Goal: Task Accomplishment & Management: Manage account settings

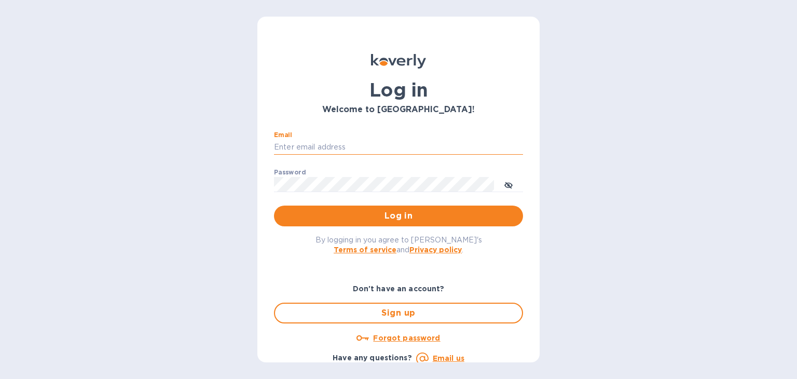
click at [367, 150] on input "Email" at bounding box center [398, 148] width 249 height 16
type input "[PERSON_NAME][EMAIL_ADDRESS][DOMAIN_NAME]"
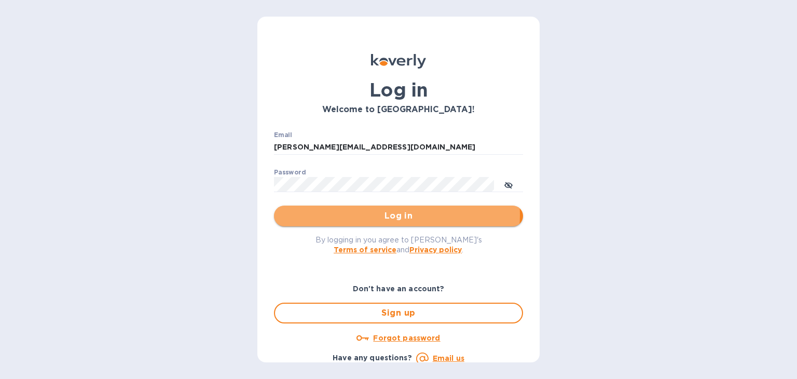
click at [384, 215] on span "Log in" at bounding box center [398, 216] width 232 height 12
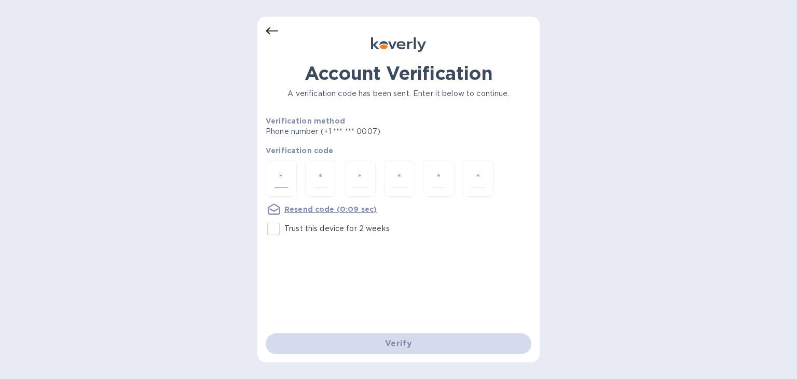
click at [276, 174] on input "number" at bounding box center [280, 178] width 13 height 19
type input "8"
type input "9"
type input "1"
type input "8"
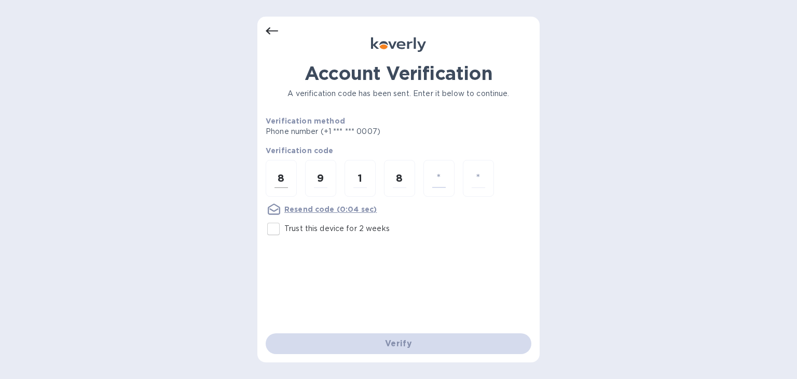
type input "2"
type input "4"
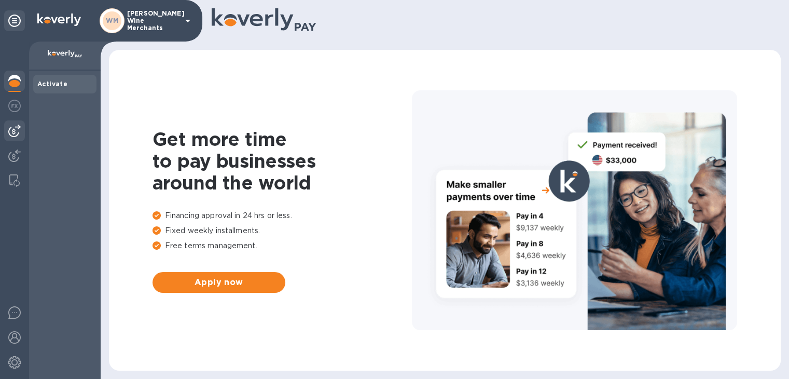
click at [23, 129] on div at bounding box center [14, 130] width 21 height 21
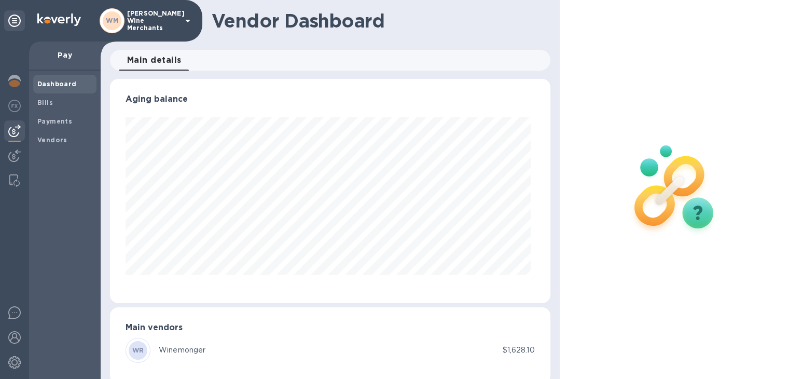
scroll to position [224, 436]
click at [41, 99] on b "Bills" at bounding box center [45, 103] width 16 height 8
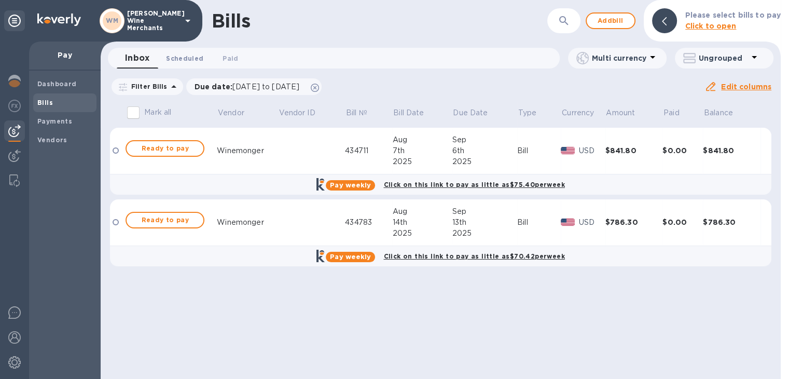
click at [187, 57] on span "Scheduled 0" at bounding box center [184, 58] width 37 height 11
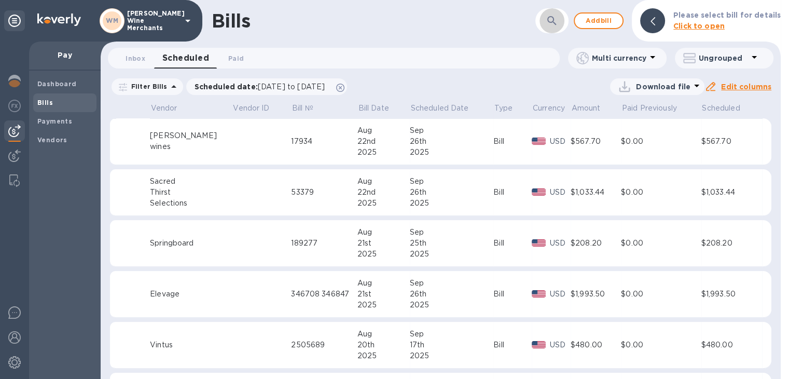
click at [556, 21] on icon "button" at bounding box center [552, 21] width 12 height 12
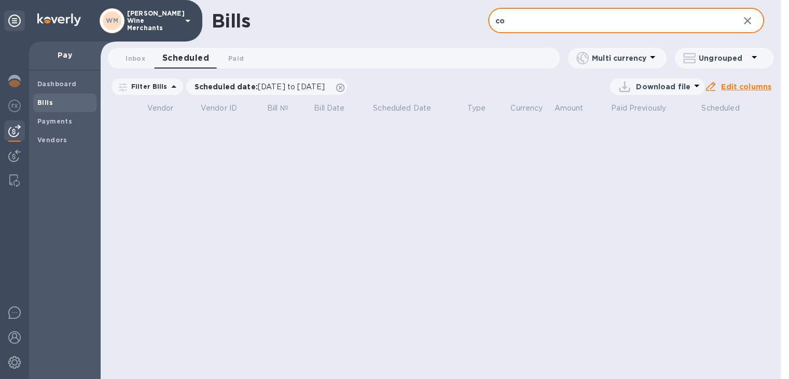
type input "c"
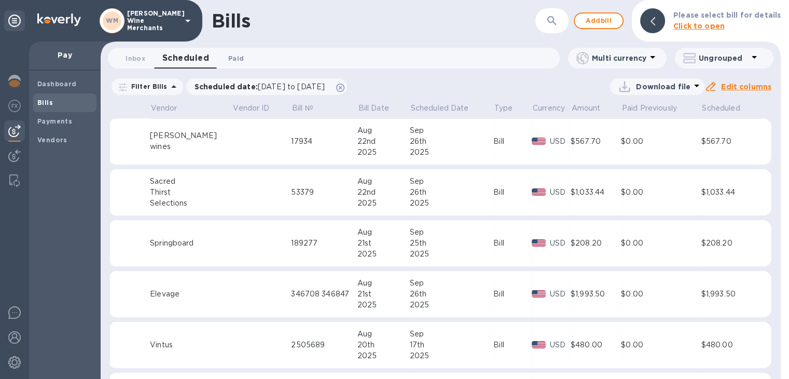
click at [239, 62] on span "Paid 0" at bounding box center [236, 58] width 16 height 11
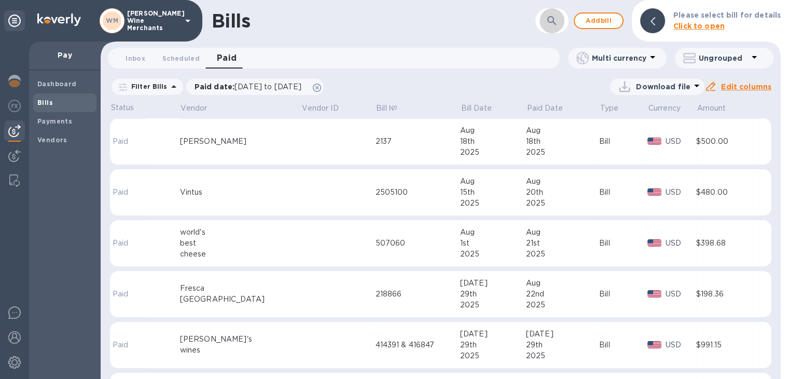
click at [554, 21] on icon "button" at bounding box center [552, 21] width 12 height 12
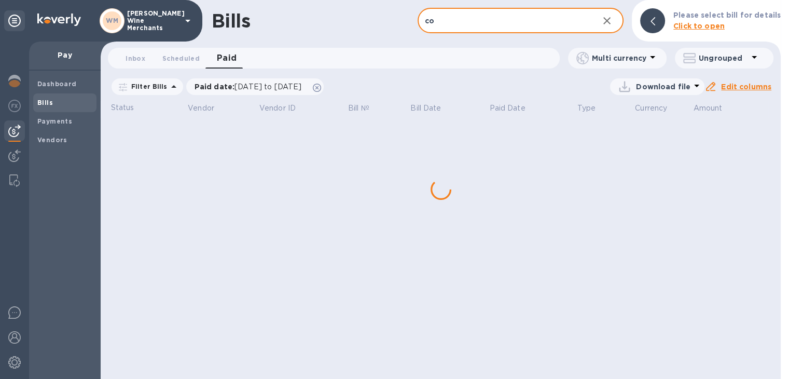
type input "cov"
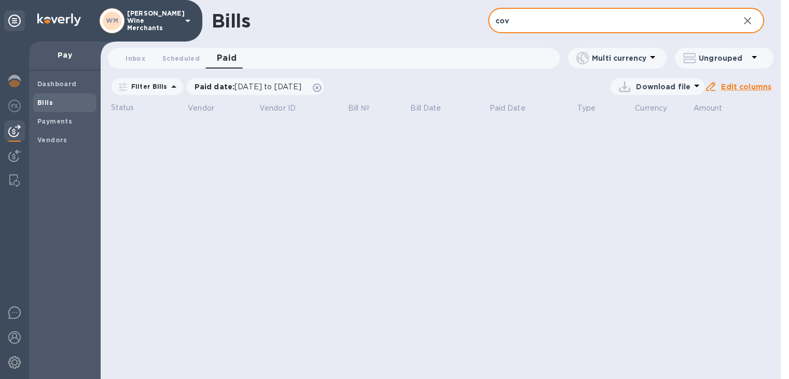
click at [541, 21] on input "cov" at bounding box center [609, 20] width 243 height 25
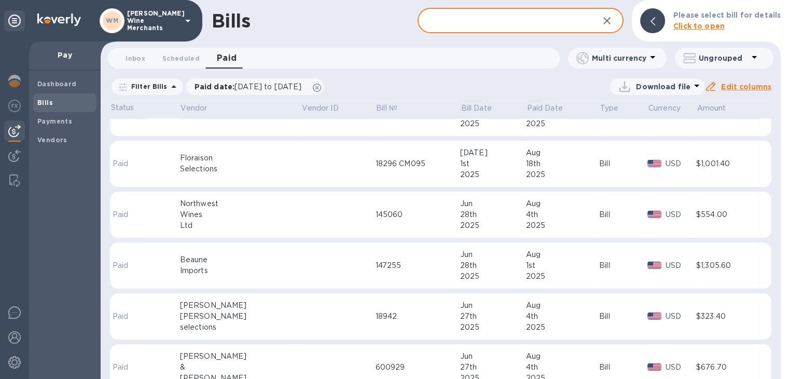
scroll to position [1019, 0]
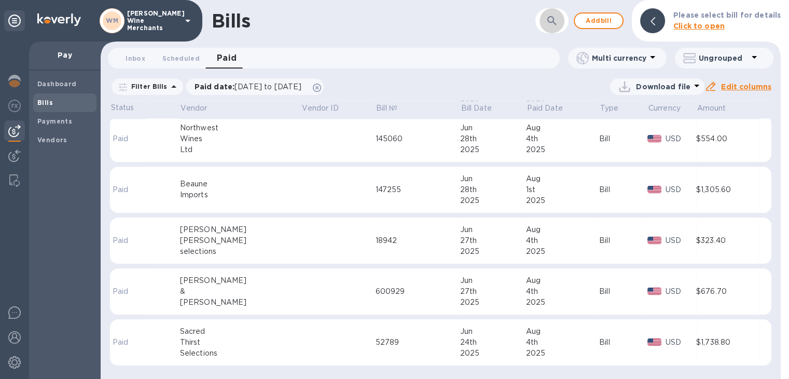
click at [556, 18] on icon "button" at bounding box center [551, 20] width 9 height 9
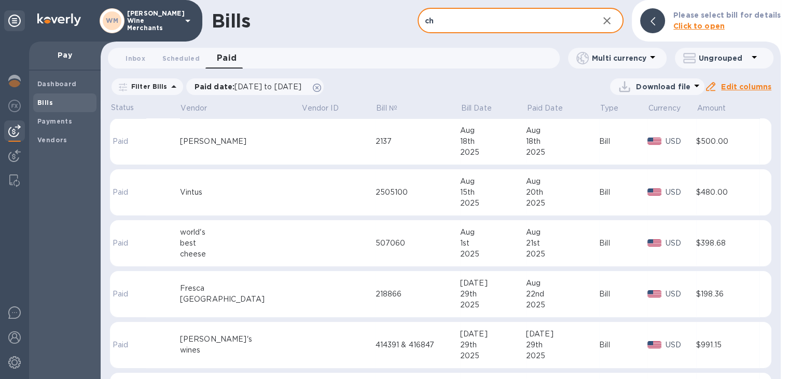
type input "c"
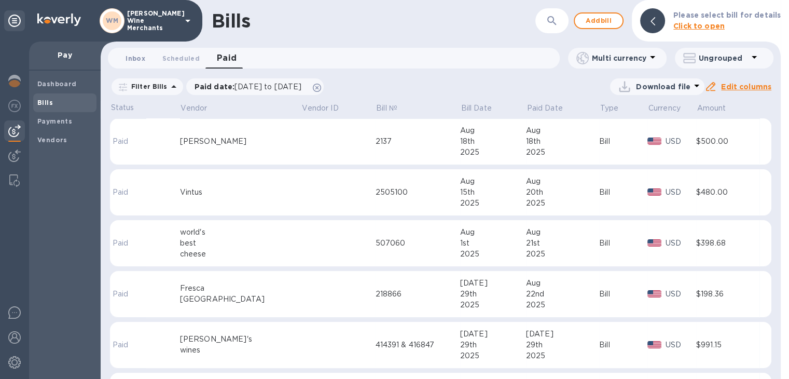
click at [135, 57] on span "Inbox 0" at bounding box center [136, 58] width 20 height 11
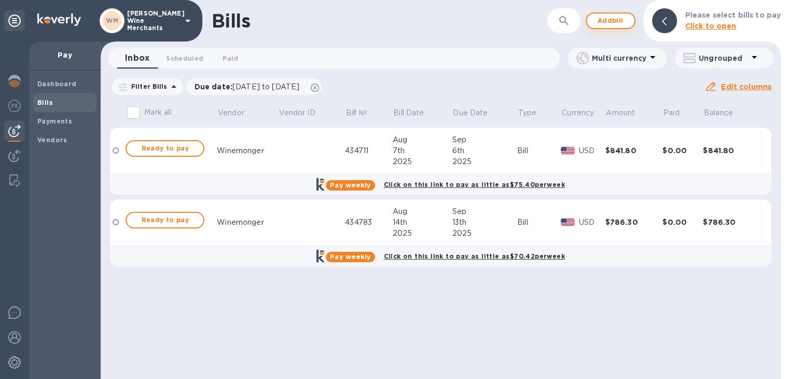
click at [616, 16] on span "Add bill" at bounding box center [610, 21] width 31 height 12
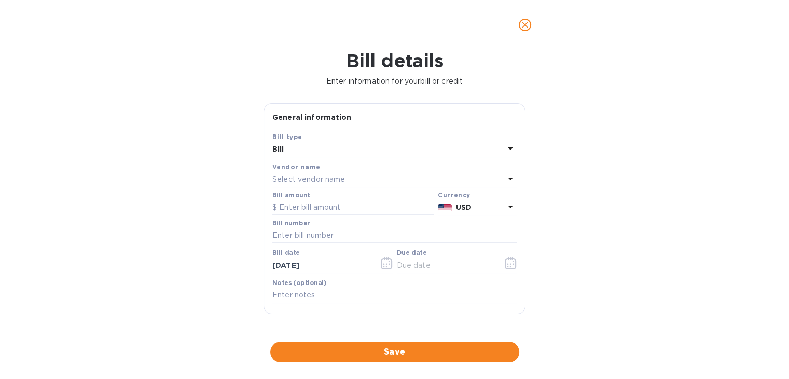
click at [315, 184] on p "Select vendor name" at bounding box center [308, 179] width 73 height 11
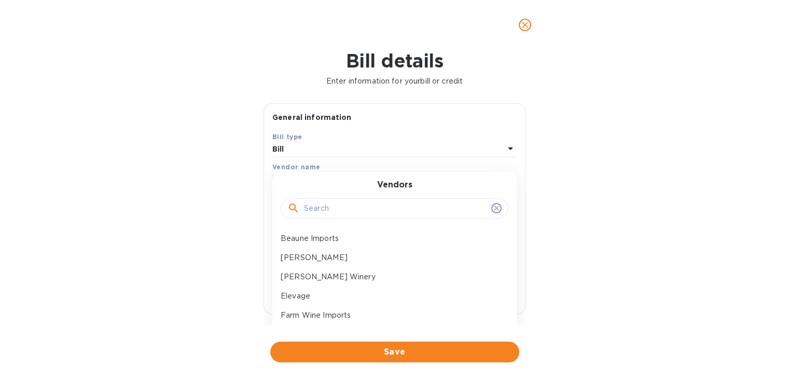
click at [310, 209] on input "text" at bounding box center [395, 209] width 183 height 16
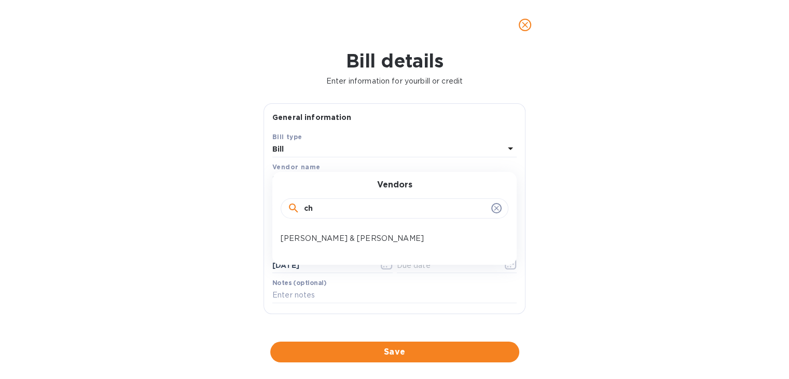
type input "c"
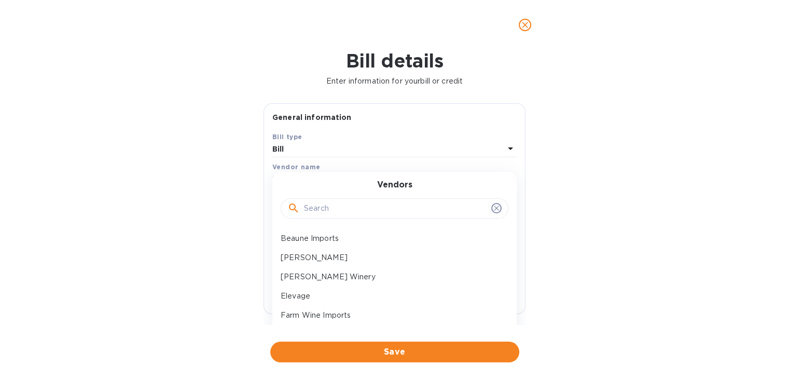
click at [492, 210] on icon at bounding box center [496, 208] width 8 height 8
click at [525, 23] on icon "close" at bounding box center [525, 25] width 10 height 10
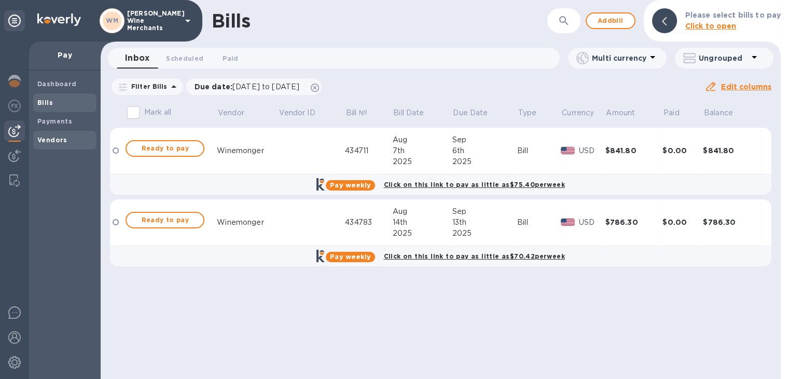
click at [59, 139] on b "Vendors" at bounding box center [52, 140] width 30 height 8
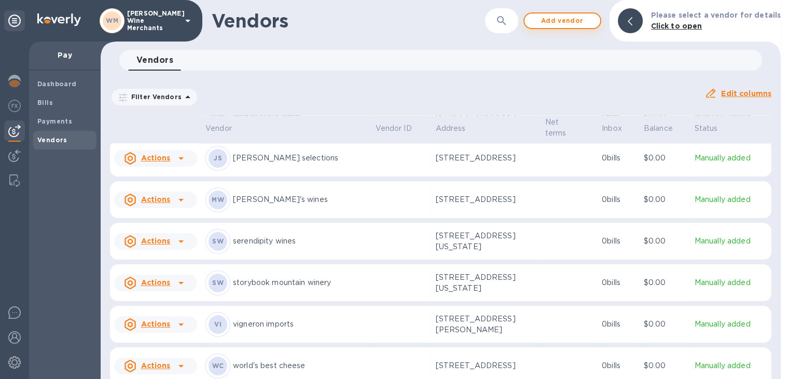
click at [566, 23] on span "Add vendor" at bounding box center [562, 21] width 59 height 12
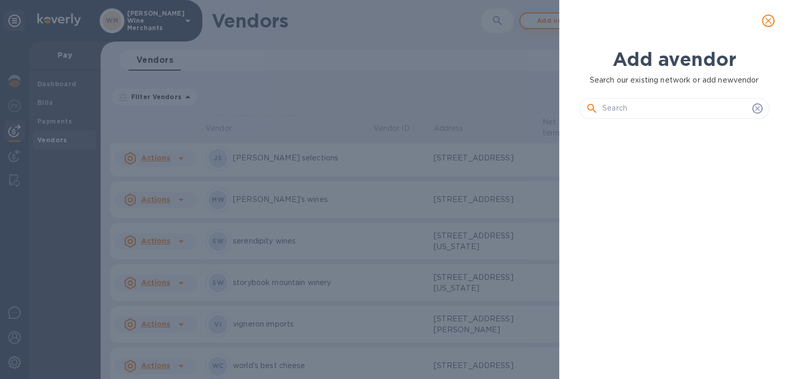
scroll to position [216, 194]
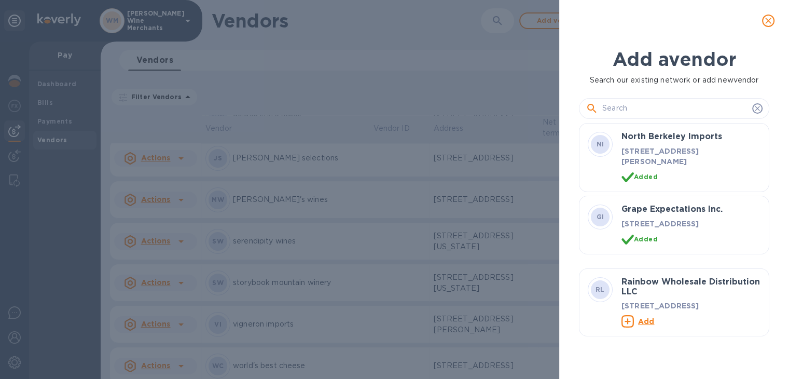
click at [628, 114] on input "text" at bounding box center [675, 109] width 146 height 16
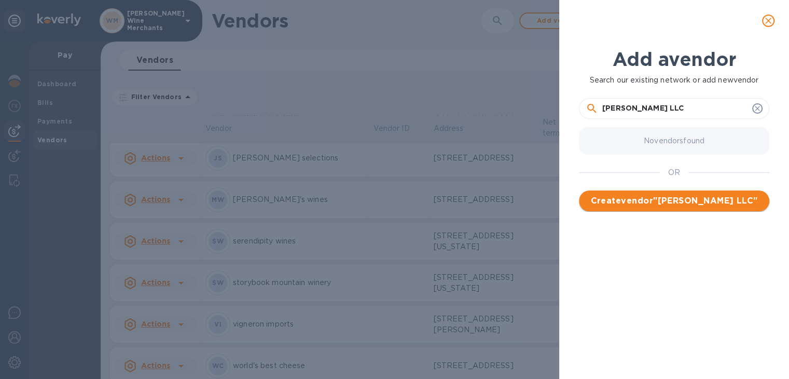
type input "[PERSON_NAME] LLC"
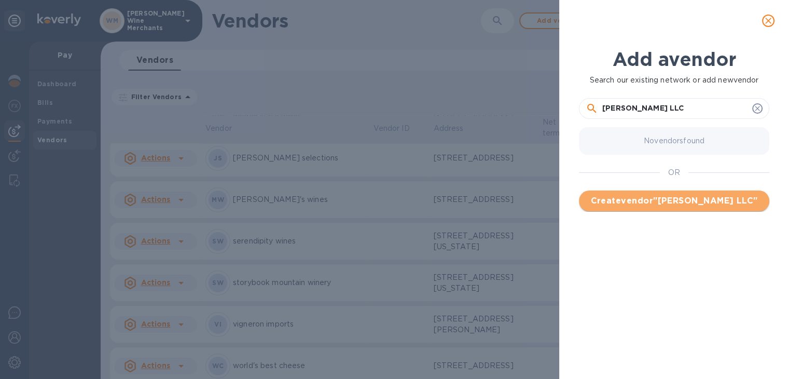
click at [658, 195] on span "Create vendor " [PERSON_NAME] LLC "" at bounding box center [674, 201] width 174 height 12
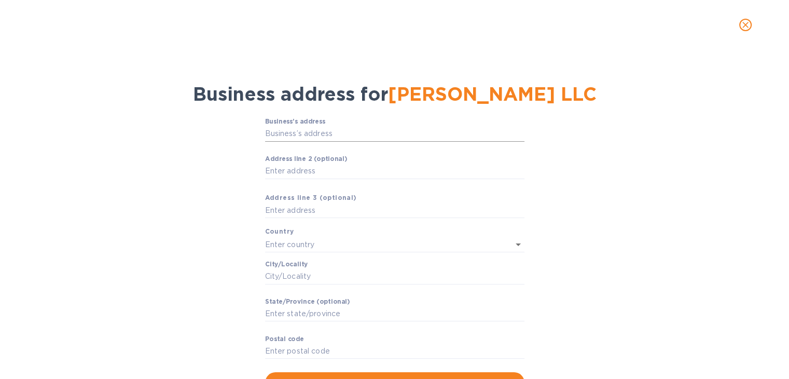
click at [269, 138] on input "Business’s аddress" at bounding box center [394, 134] width 259 height 16
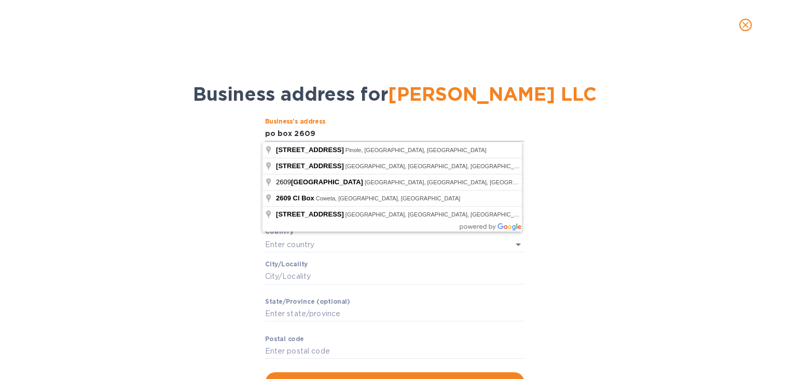
type input "po box 2609"
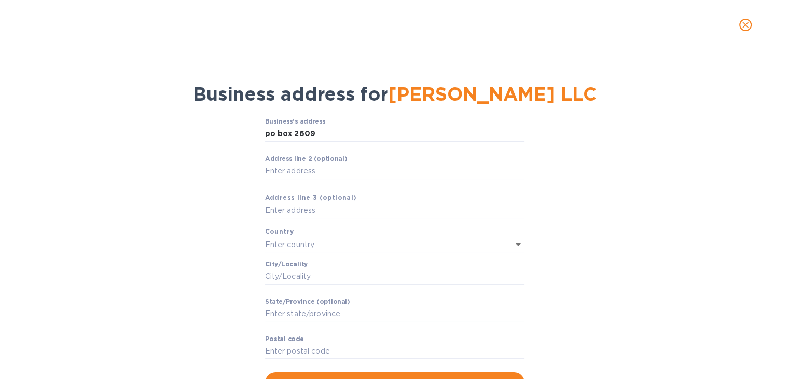
click at [233, 168] on div "Business’s аddress po box 2609 ​ Аddress line 2 (optional) ​ Аddress line 3 (op…" at bounding box center [394, 255] width 762 height 287
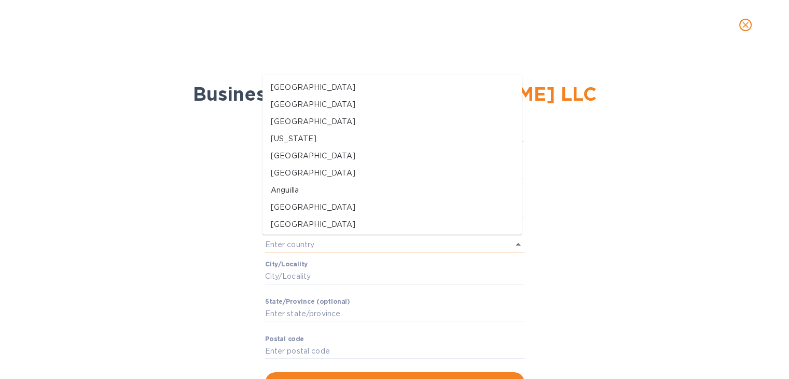
click at [289, 243] on input "text" at bounding box center [380, 244] width 230 height 15
type input "[GEOGRAPHIC_DATA]"
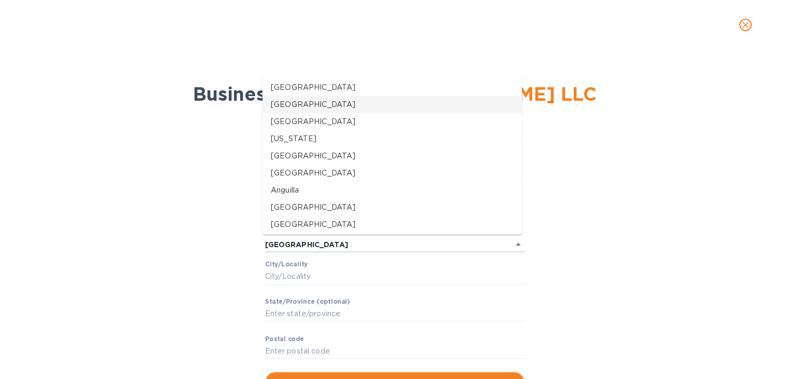
type input "[GEOGRAPHIC_DATA]"
type input "[US_STATE]"
type input "94109-1841"
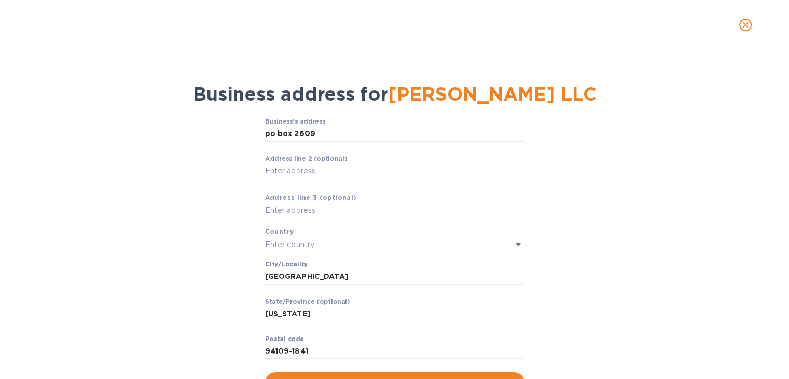
click at [246, 287] on div "Business’s аddress po box 2609 ​ Аddress line 2 (optional) ​ Аddress line 3 (op…" at bounding box center [394, 255] width 762 height 287
click at [317, 276] on input "[GEOGRAPHIC_DATA]" at bounding box center [394, 277] width 259 height 16
click at [317, 275] on input "[GEOGRAPHIC_DATA]" at bounding box center [394, 277] width 259 height 16
type input "S"
type input "berkeley"
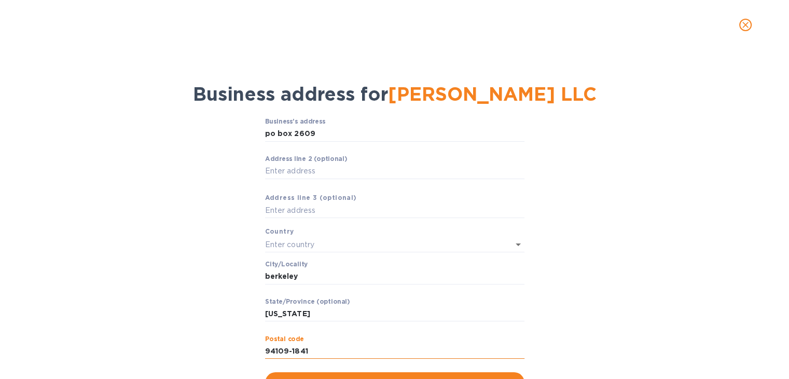
click at [309, 353] on input "94109-1841" at bounding box center [394, 351] width 259 height 16
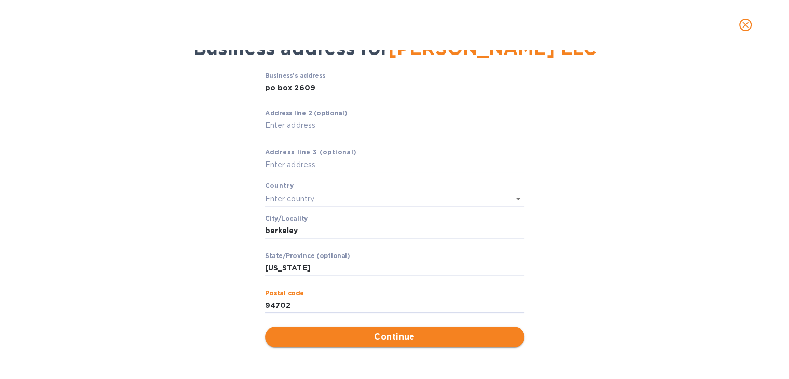
type input "94702"
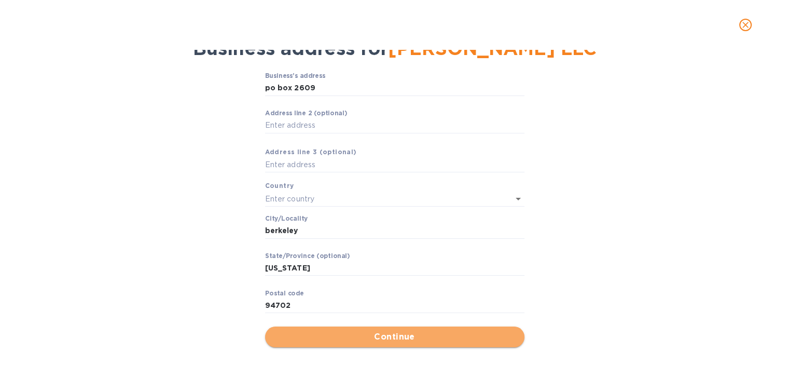
click at [395, 335] on span "Continue" at bounding box center [394, 336] width 243 height 12
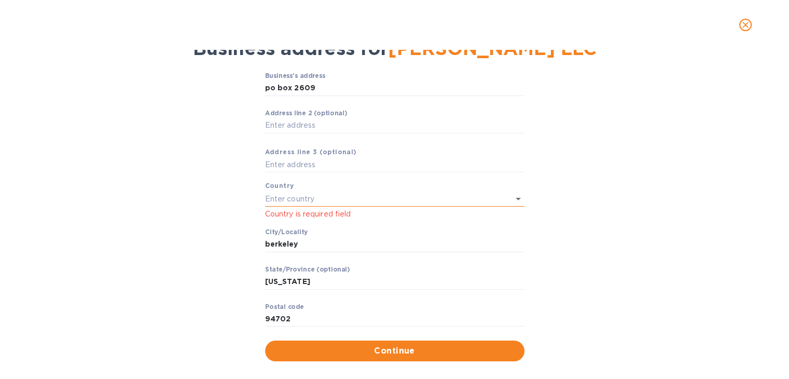
click at [319, 205] on div at bounding box center [394, 199] width 259 height 16
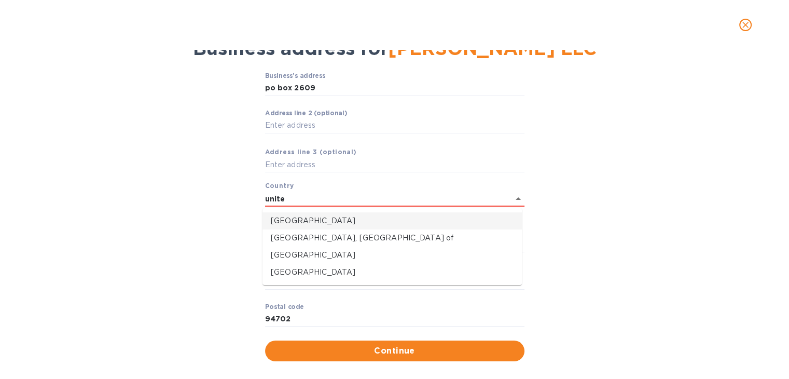
click at [297, 219] on p "[GEOGRAPHIC_DATA]" at bounding box center [392, 220] width 243 height 11
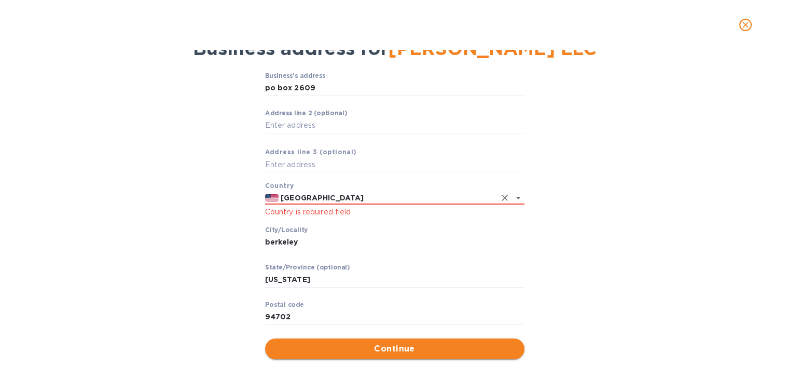
type input "[GEOGRAPHIC_DATA]"
click at [375, 344] on span "Continue" at bounding box center [394, 348] width 243 height 12
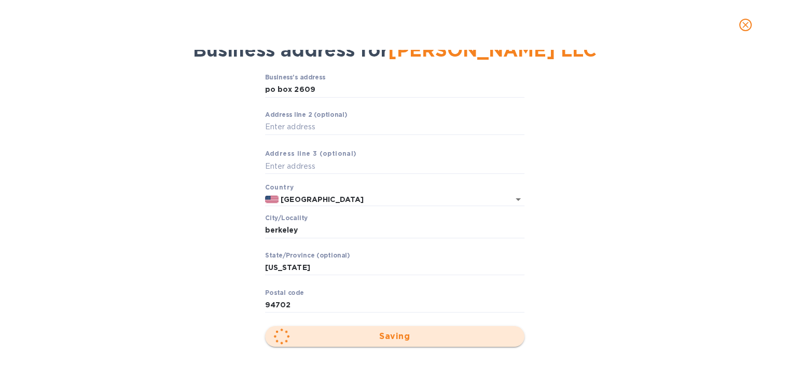
scroll to position [44, 0]
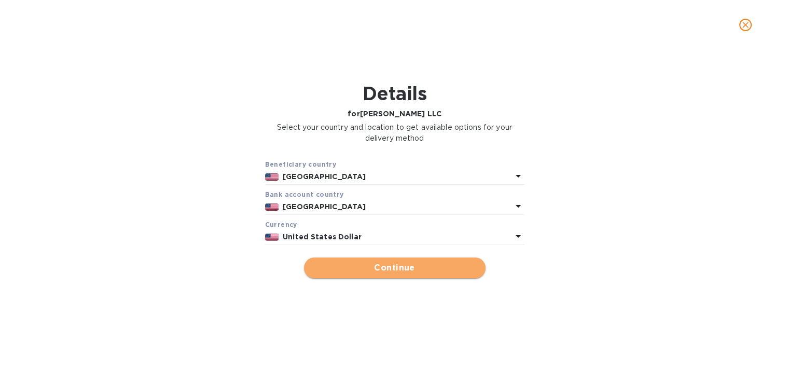
click at [416, 263] on span "Continue" at bounding box center [394, 267] width 165 height 12
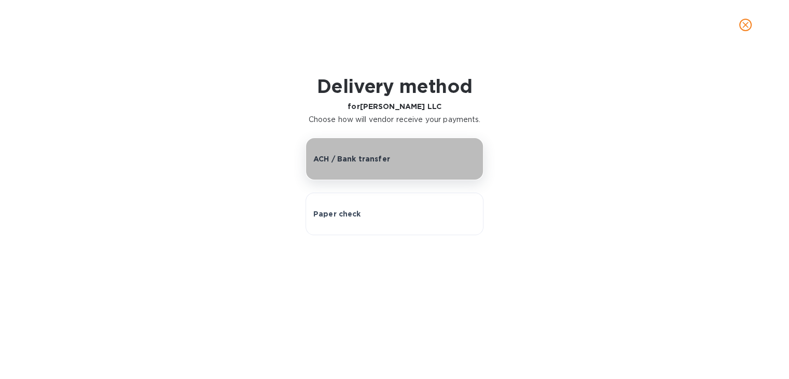
click at [369, 159] on p "ACH / Bank transfer" at bounding box center [351, 159] width 77 height 10
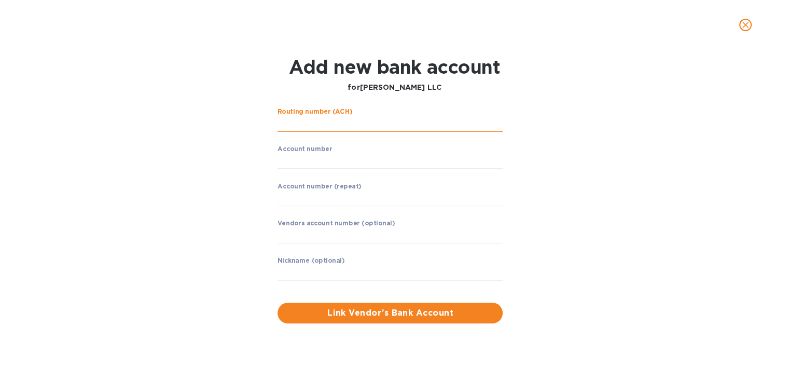
click at [338, 122] on input "string" at bounding box center [390, 124] width 225 height 16
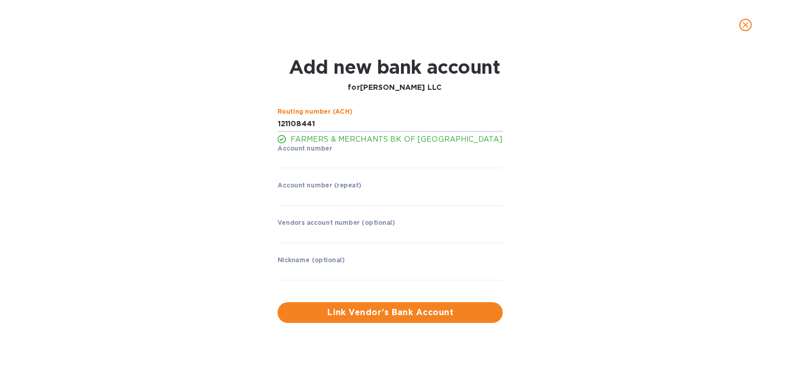
type input "121108441"
click at [338, 134] on p "FARMERS & MERCHANTS BK OF [GEOGRAPHIC_DATA]" at bounding box center [396, 139] width 213 height 11
click at [337, 137] on p "FARMERS & MERCHANTS BK OF [GEOGRAPHIC_DATA]" at bounding box center [396, 139] width 213 height 11
click at [309, 162] on input "string" at bounding box center [390, 161] width 225 height 16
type input "7850011701"
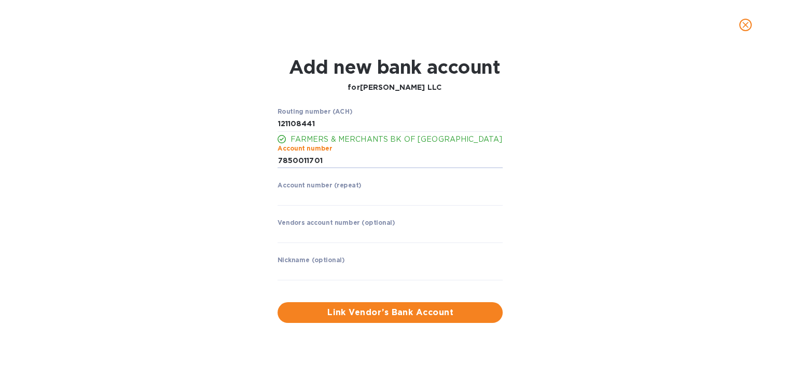
click at [310, 205] on div "Account number (repeat) ​" at bounding box center [390, 200] width 225 height 37
click at [307, 201] on input "string" at bounding box center [390, 198] width 225 height 16
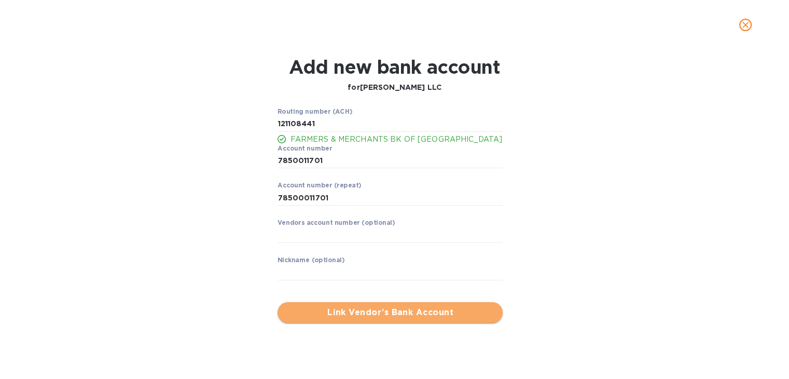
click at [419, 310] on span "Link Vendor’s Bank Account" at bounding box center [390, 312] width 209 height 12
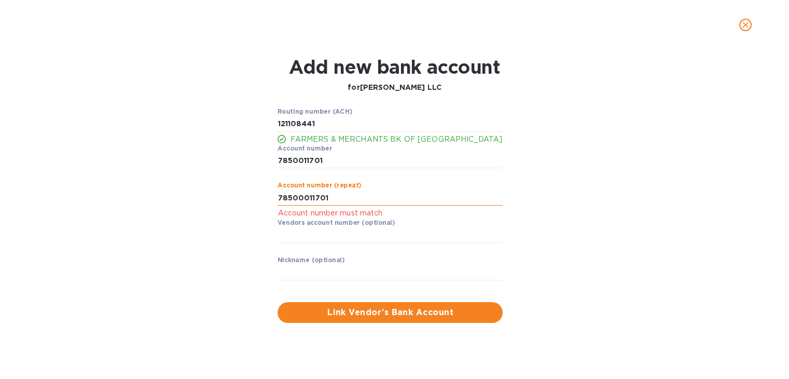
click at [295, 201] on input "string" at bounding box center [390, 198] width 225 height 16
type input "7850011701"
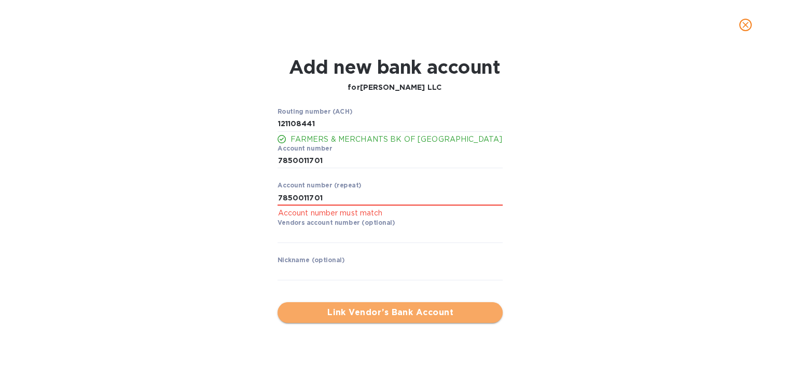
click at [370, 310] on span "Link Vendor’s Bank Account" at bounding box center [390, 312] width 209 height 12
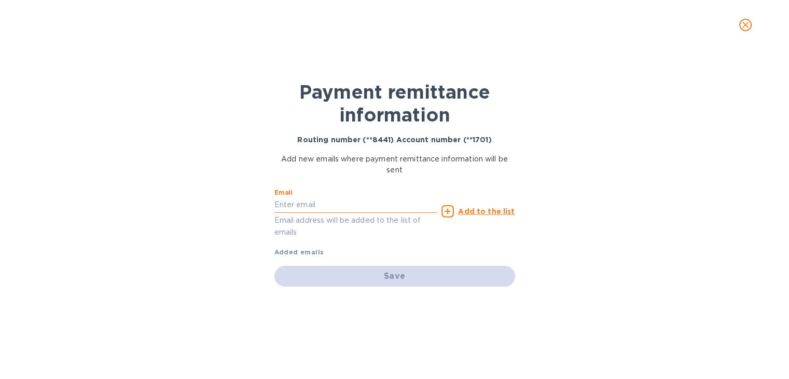
click at [352, 204] on input "text" at bounding box center [355, 205] width 163 height 16
type input "[EMAIL_ADDRESS][DOMAIN_NAME]"
click at [488, 208] on u "Add to the list" at bounding box center [486, 211] width 57 height 8
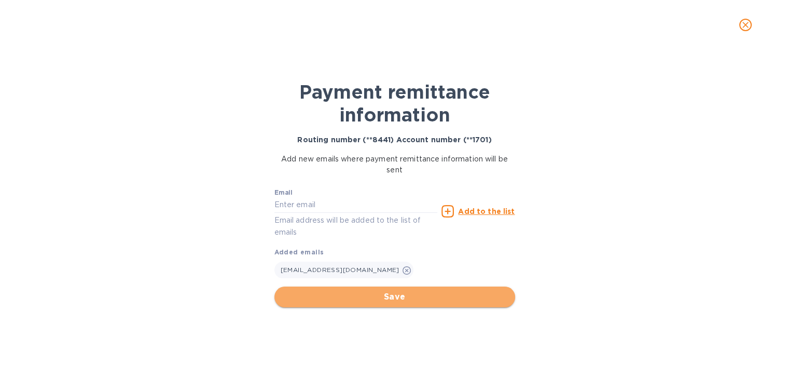
click at [408, 300] on span "Save" at bounding box center [395, 297] width 224 height 12
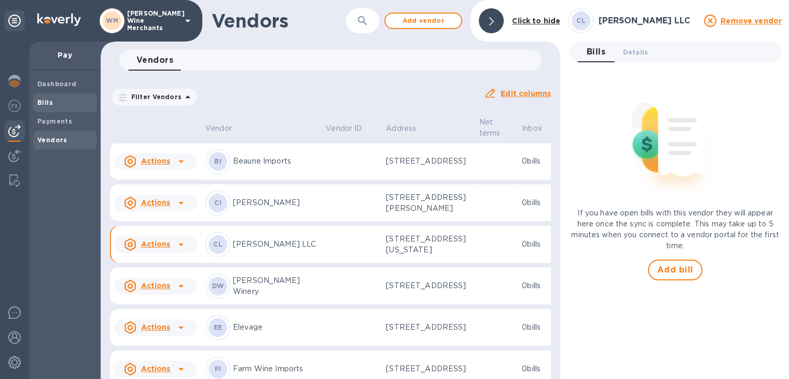
click at [42, 101] on b "Bills" at bounding box center [45, 103] width 16 height 8
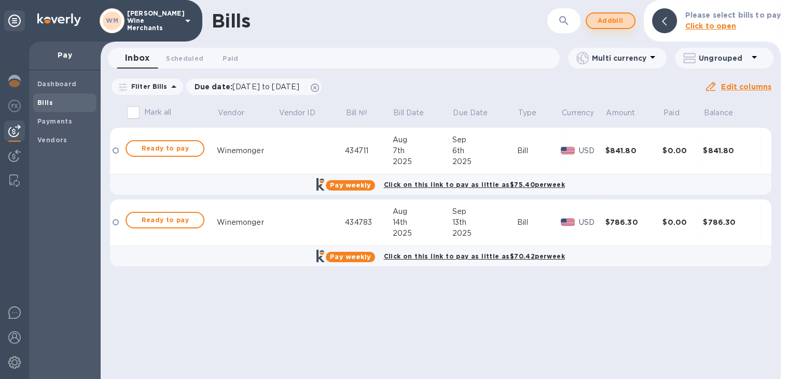
click at [617, 19] on span "Add bill" at bounding box center [610, 21] width 31 height 12
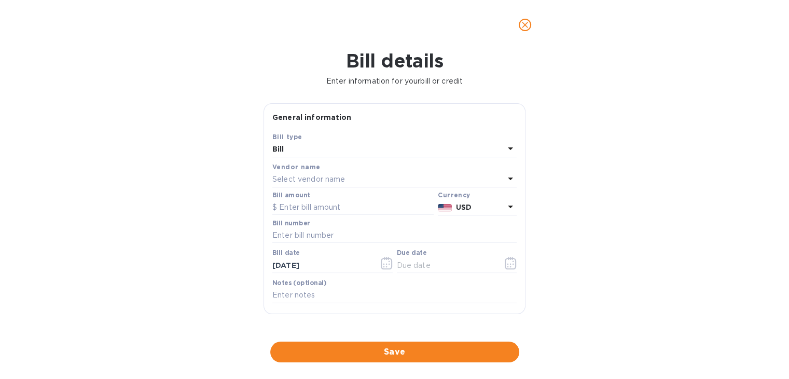
click at [314, 179] on p "Select vendor name" at bounding box center [308, 179] width 73 height 11
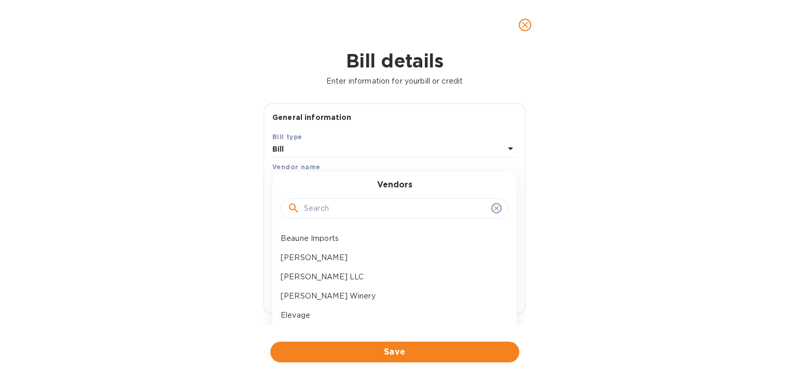
click at [311, 208] on input "text" at bounding box center [395, 209] width 183 height 16
click at [311, 208] on input "chia" at bounding box center [395, 209] width 183 height 16
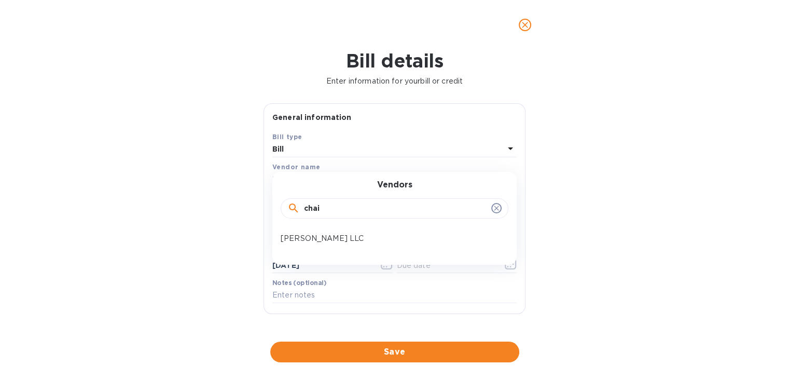
type input "chai"
click at [310, 241] on p "[PERSON_NAME] LLC" at bounding box center [390, 238] width 219 height 11
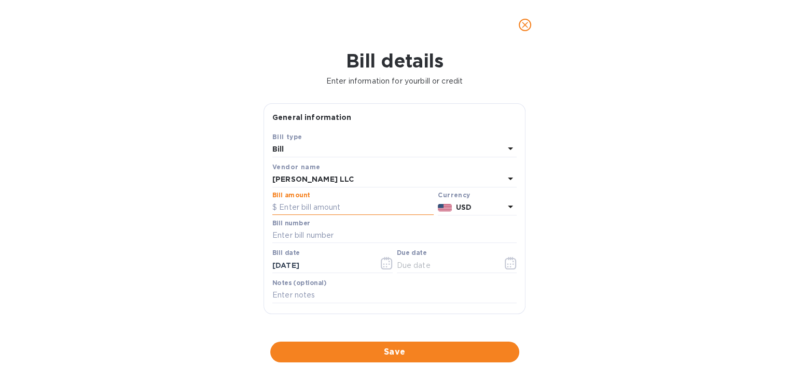
click at [316, 205] on input "text" at bounding box center [352, 208] width 161 height 16
type input "179.70"
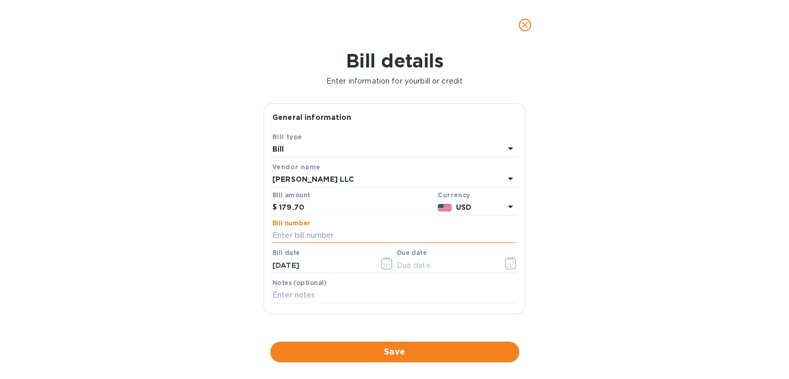
click at [313, 236] on input "text" at bounding box center [394, 236] width 244 height 16
type input "062725"
click at [505, 259] on icon "button" at bounding box center [510, 263] width 11 height 12
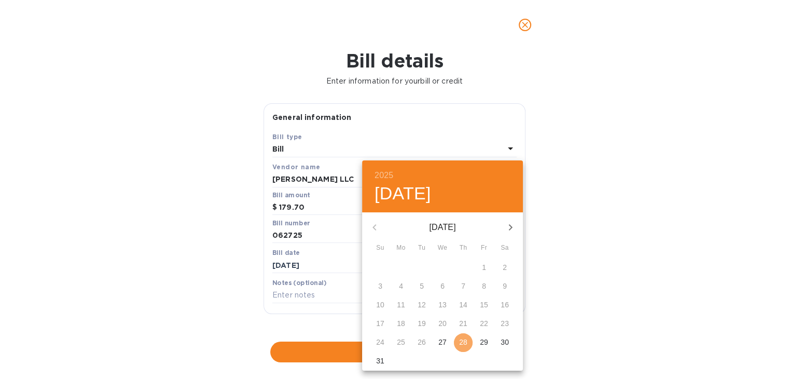
click at [462, 344] on p "28" at bounding box center [463, 342] width 8 height 10
type input "[DATE]"
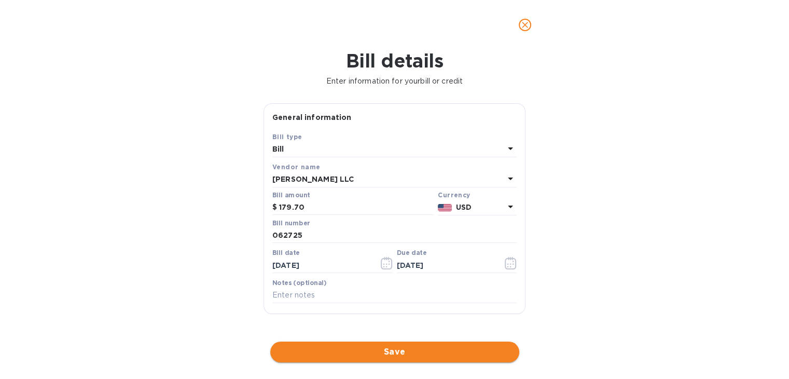
click at [412, 348] on span "Save" at bounding box center [395, 352] width 232 height 12
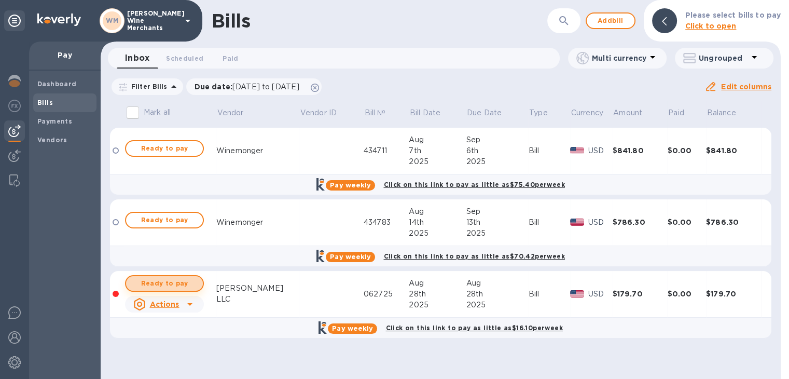
click at [157, 279] on span "Ready to pay" at bounding box center [164, 283] width 60 height 12
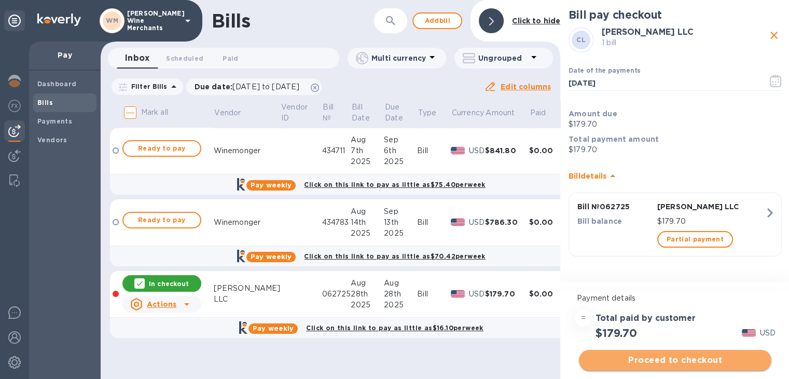
click at [703, 360] on span "Proceed to checkout" at bounding box center [675, 360] width 176 height 12
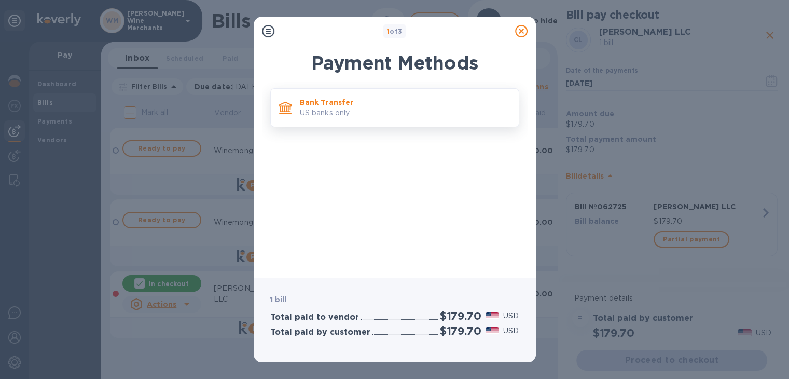
click at [388, 115] on p "US banks only." at bounding box center [405, 112] width 211 height 11
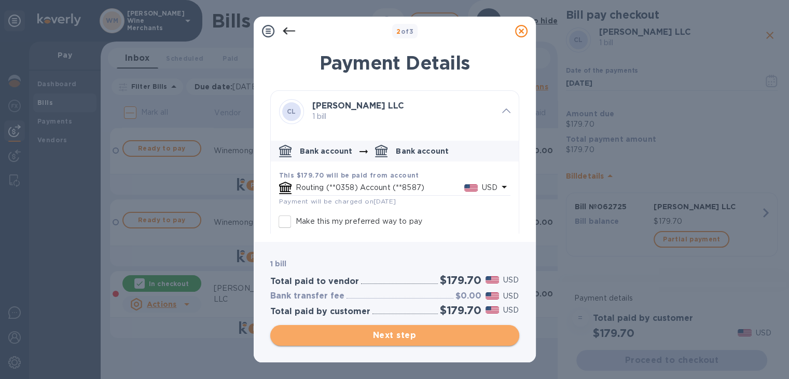
click at [405, 333] on span "Next step" at bounding box center [395, 335] width 232 height 12
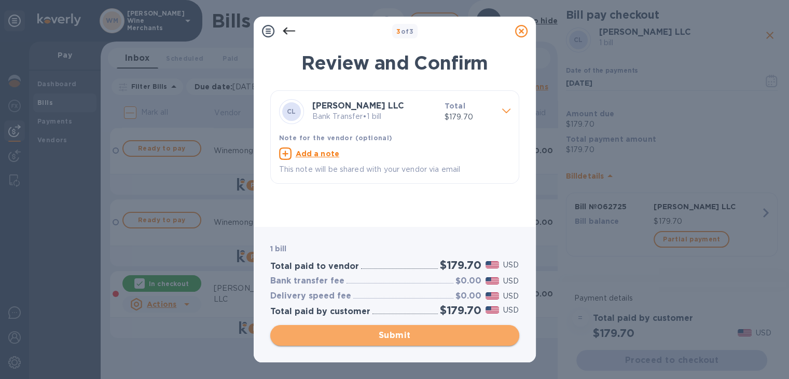
click at [405, 333] on span "Submit" at bounding box center [395, 335] width 232 height 12
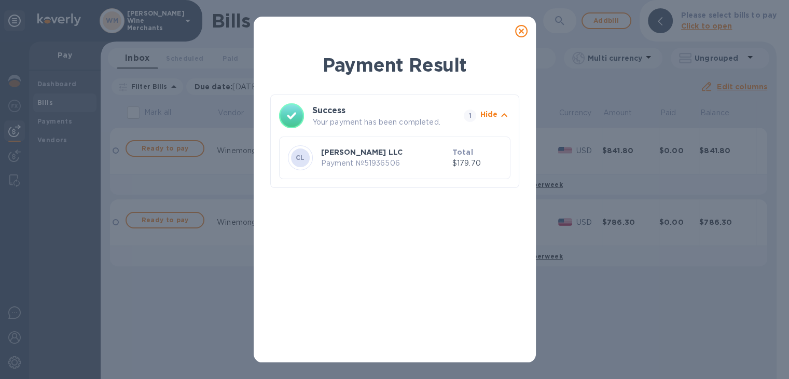
click at [515, 32] on icon at bounding box center [521, 31] width 12 height 12
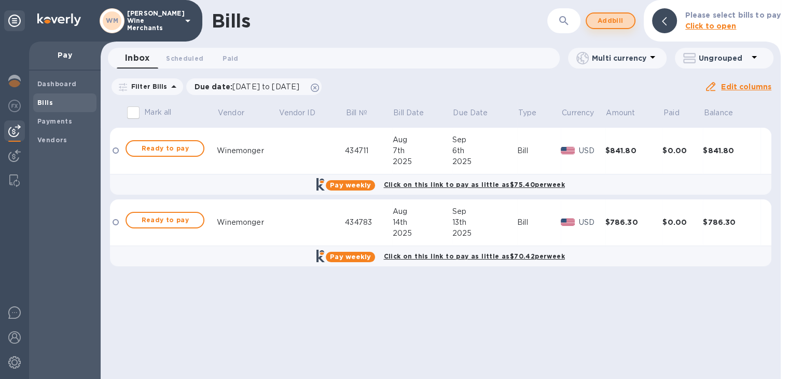
click at [610, 24] on span "Add bill" at bounding box center [610, 21] width 31 height 12
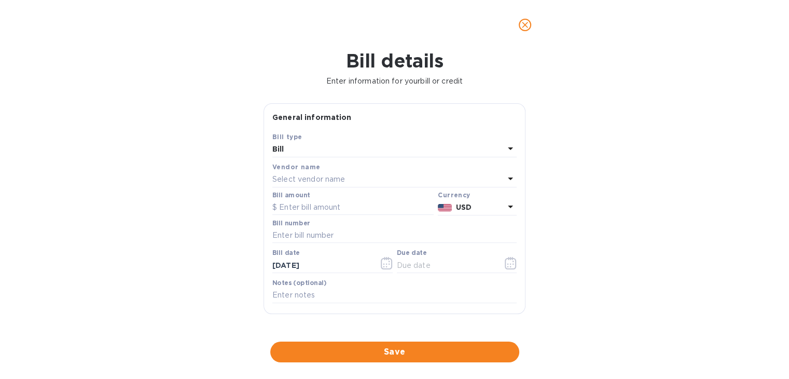
click at [345, 187] on div "Vendor name Select vendor name" at bounding box center [394, 174] width 244 height 26
click at [340, 171] on div "Vendor name" at bounding box center [394, 166] width 244 height 11
click at [330, 185] on div "Select vendor name" at bounding box center [388, 179] width 232 height 15
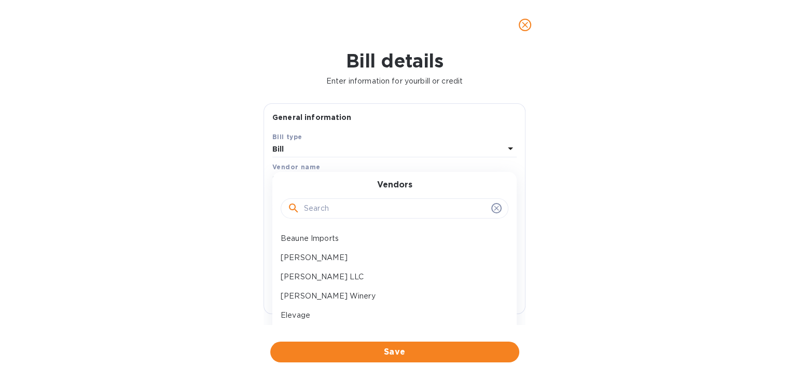
click at [323, 202] on input "text" at bounding box center [395, 209] width 183 height 16
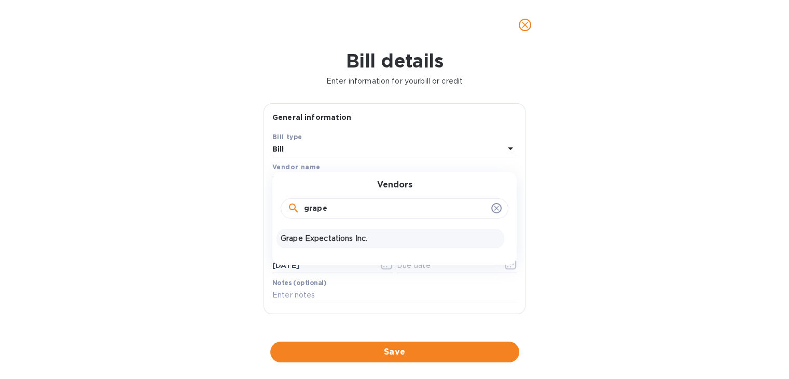
type input "grape"
click at [323, 241] on p "Grape Expectations Inc." at bounding box center [390, 238] width 219 height 11
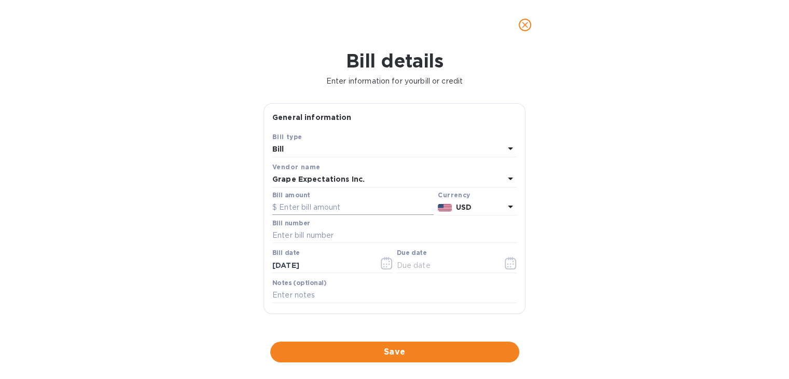
click at [324, 206] on input "text" at bounding box center [352, 208] width 161 height 16
type input "212.40"
click at [313, 233] on input "text" at bounding box center [394, 236] width 244 height 16
type input "368430"
click at [510, 262] on icon "button" at bounding box center [511, 263] width 12 height 12
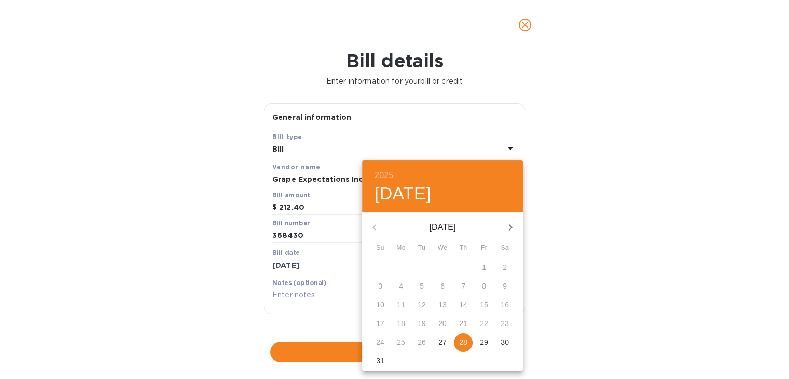
click at [513, 223] on icon "button" at bounding box center [510, 227] width 12 height 12
click at [507, 228] on icon "button" at bounding box center [510, 227] width 12 height 12
click at [478, 263] on span "3" at bounding box center [484, 267] width 19 height 10
type input "[DATE]"
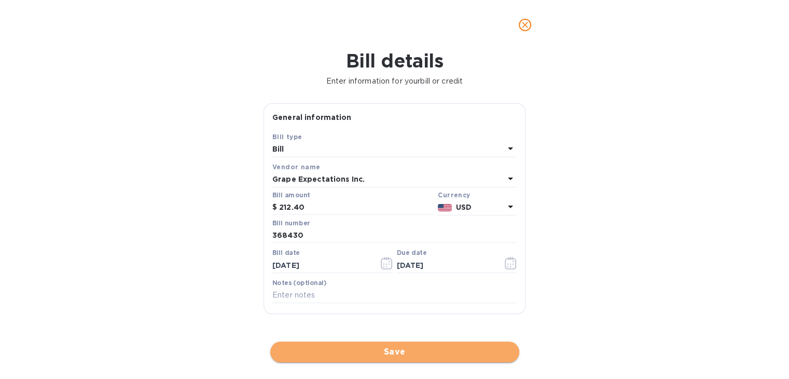
click at [373, 348] on span "Save" at bounding box center [395, 352] width 232 height 12
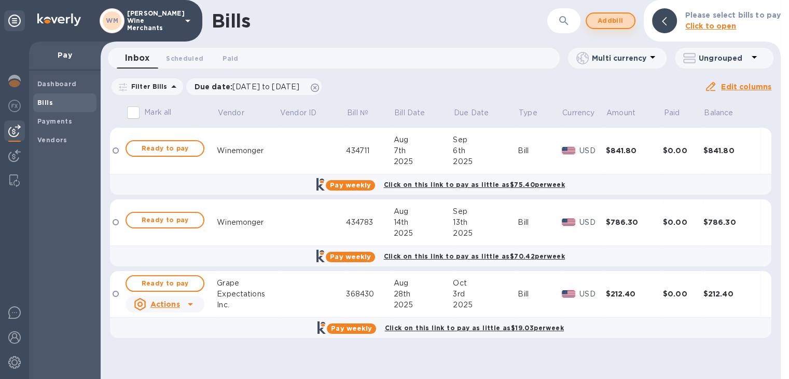
click at [609, 16] on span "Add bill" at bounding box center [610, 21] width 31 height 12
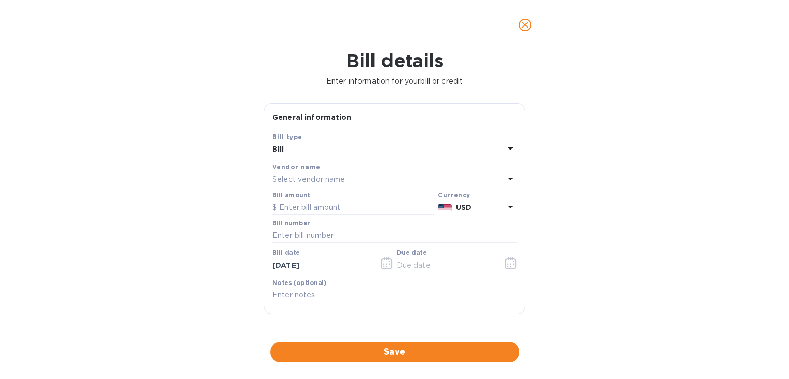
click at [311, 175] on p "Select vendor name" at bounding box center [308, 179] width 73 height 11
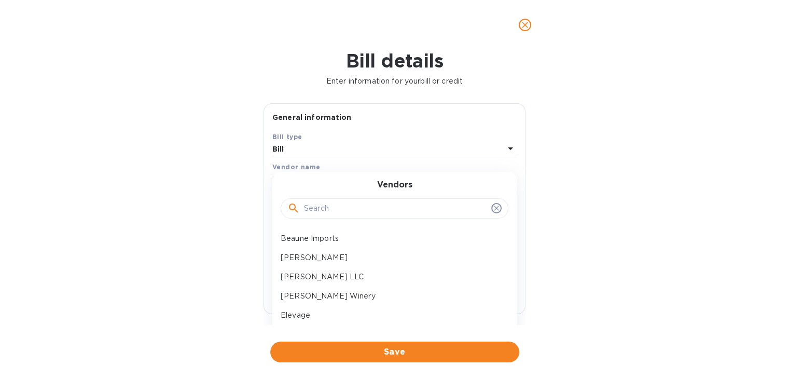
click at [311, 205] on input "text" at bounding box center [395, 209] width 183 height 16
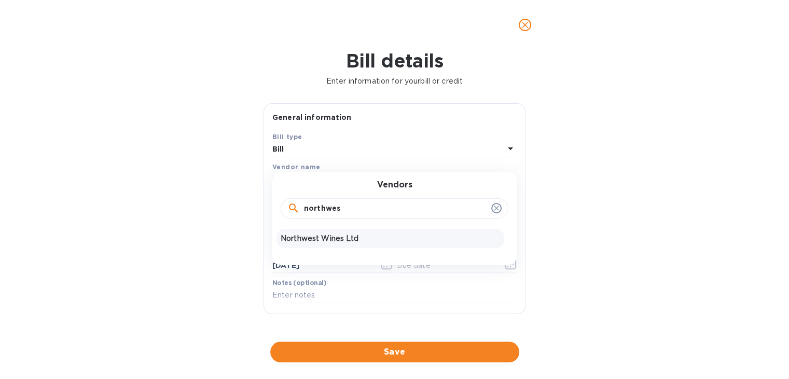
type input "northwes"
click at [313, 237] on p "Northwest Wines Ltd" at bounding box center [390, 238] width 219 height 11
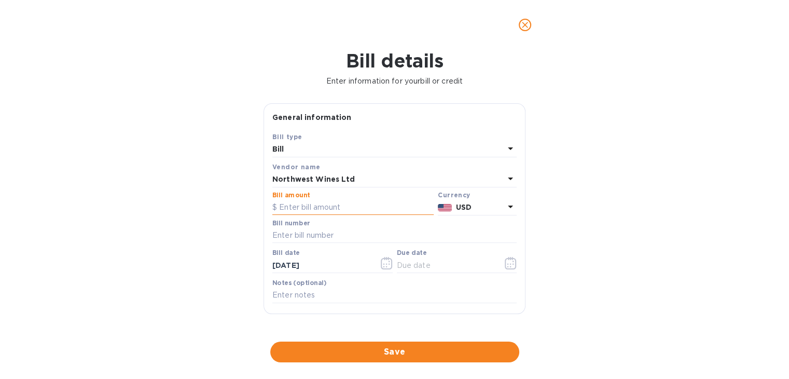
click at [303, 200] on input "text" at bounding box center [352, 208] width 161 height 16
type input "1"
type input "1,205"
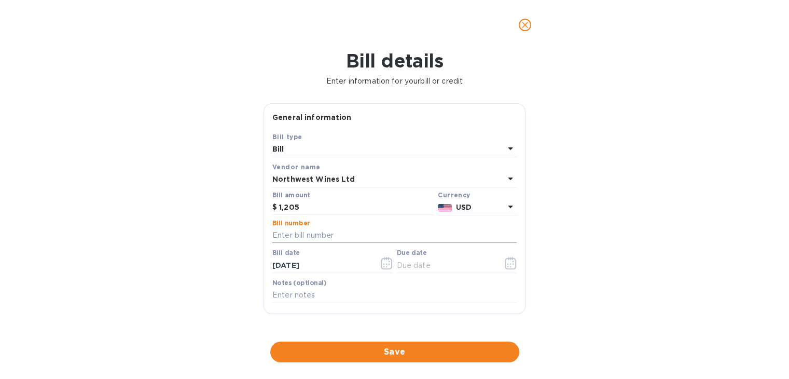
click at [299, 239] on input "text" at bounding box center [394, 236] width 244 height 16
type input "145420"
click at [505, 266] on icon "button" at bounding box center [511, 263] width 12 height 12
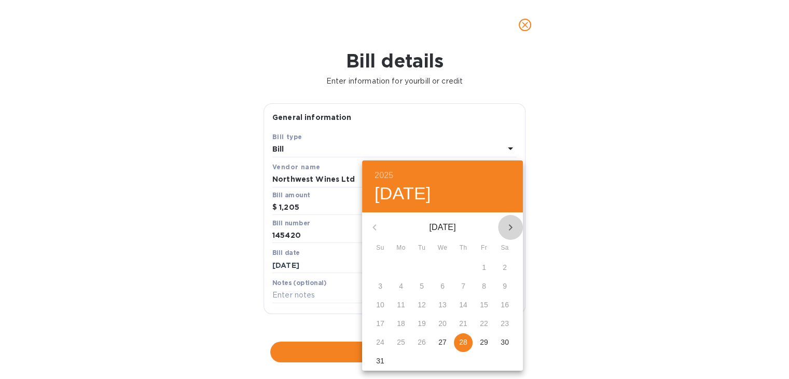
click at [512, 227] on icon "button" at bounding box center [511, 227] width 4 height 6
click at [483, 271] on p "5" at bounding box center [484, 267] width 4 height 10
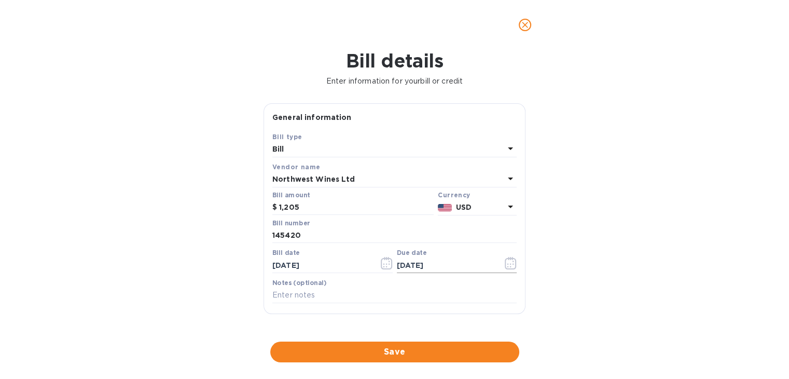
click at [507, 264] on icon "button" at bounding box center [511, 263] width 12 height 12
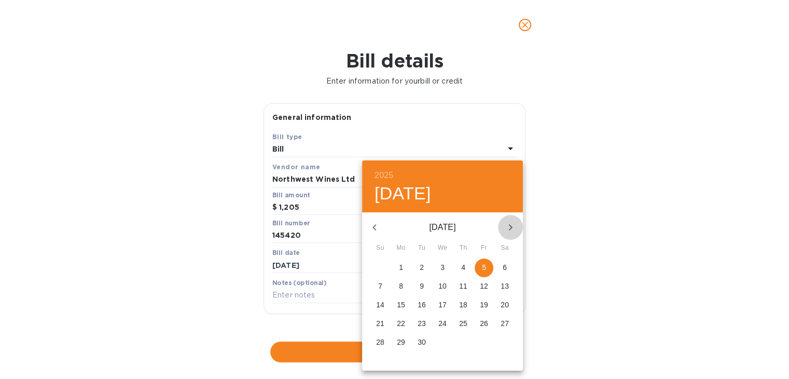
click at [512, 225] on icon "button" at bounding box center [510, 227] width 12 height 12
click at [399, 283] on p "6" at bounding box center [401, 286] width 4 height 10
type input "[DATE]"
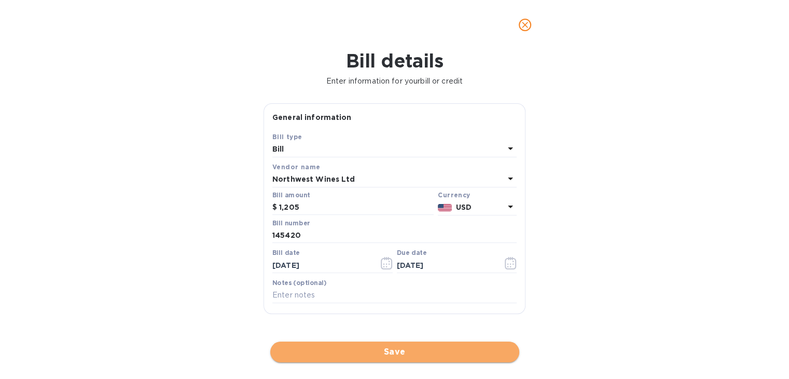
click at [378, 349] on span "Save" at bounding box center [395, 352] width 232 height 12
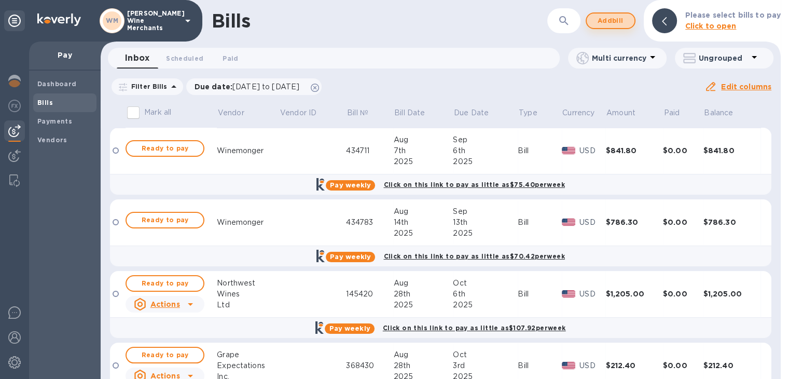
click at [615, 23] on span "Add bill" at bounding box center [610, 21] width 31 height 12
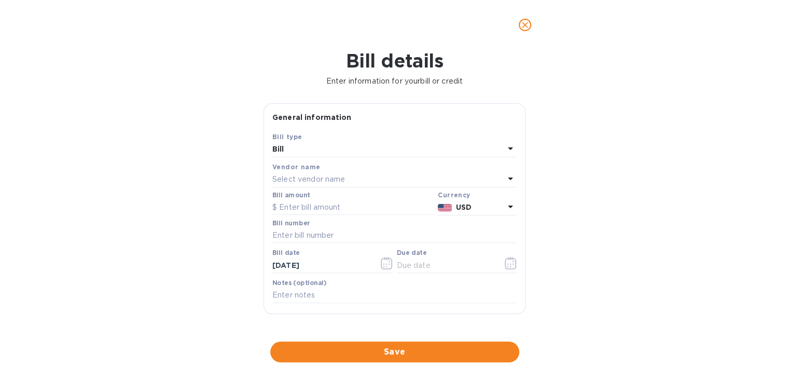
click at [310, 177] on p "Select vendor name" at bounding box center [308, 179] width 73 height 11
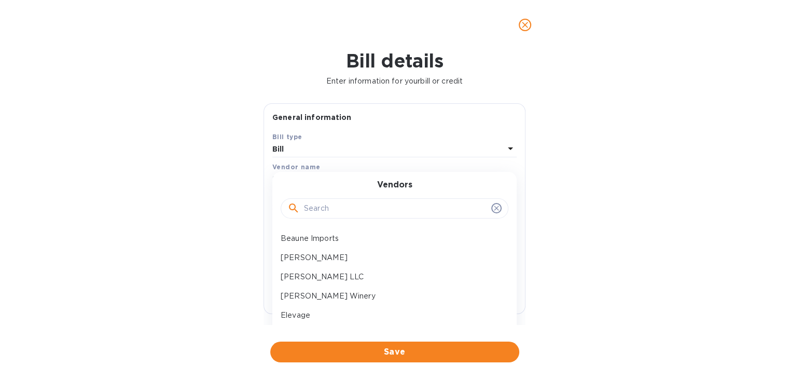
click at [307, 215] on input "text" at bounding box center [395, 209] width 183 height 16
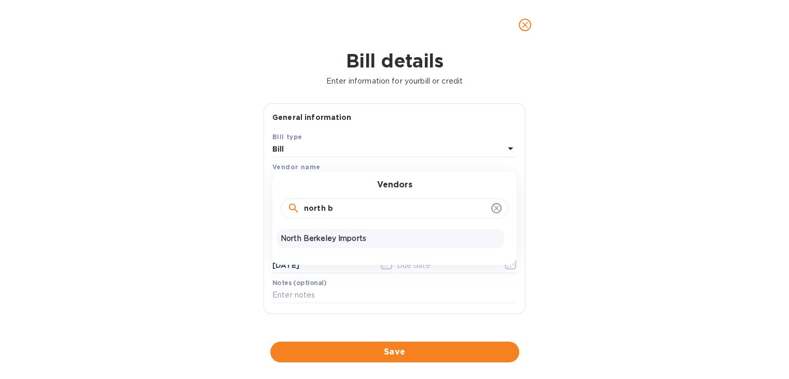
type input "north b"
click at [313, 233] on p "North Berkeley Imports" at bounding box center [390, 238] width 219 height 11
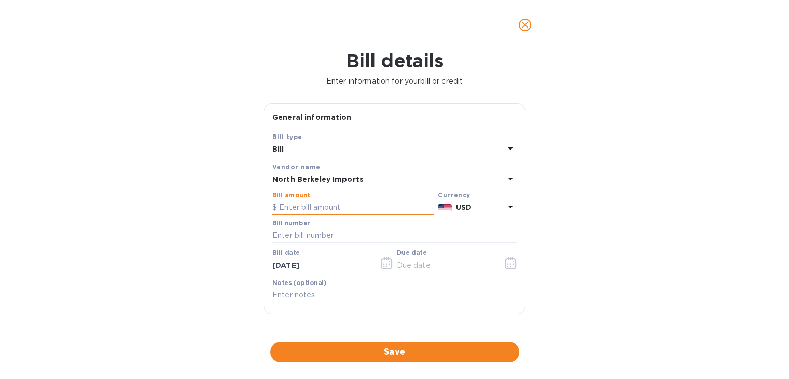
click at [314, 205] on input "text" at bounding box center [352, 208] width 161 height 16
type input "550.76"
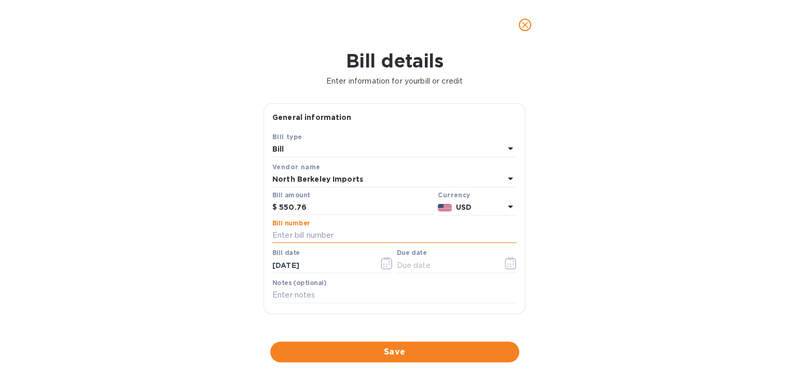
click at [305, 242] on input "text" at bounding box center [394, 236] width 244 height 16
type input "282167"
click at [508, 262] on icon "button" at bounding box center [511, 263] width 12 height 12
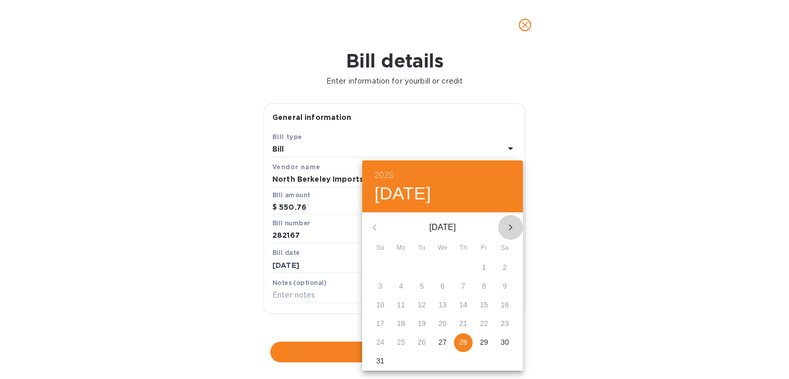
click at [509, 225] on icon "button" at bounding box center [511, 227] width 4 height 6
click at [402, 285] on p "6" at bounding box center [401, 286] width 4 height 10
type input "[DATE]"
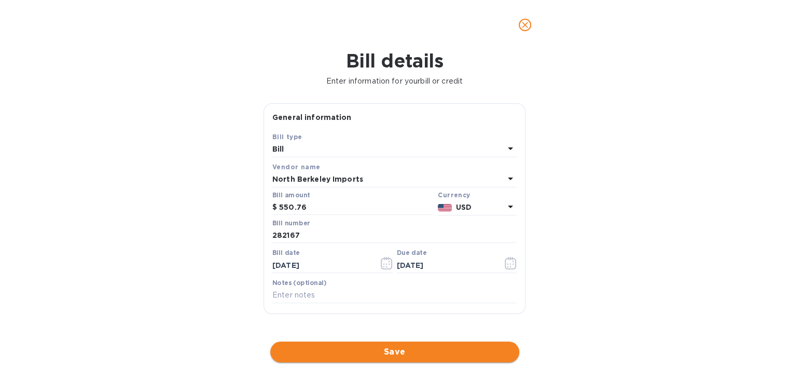
click at [376, 351] on span "Save" at bounding box center [395, 352] width 232 height 12
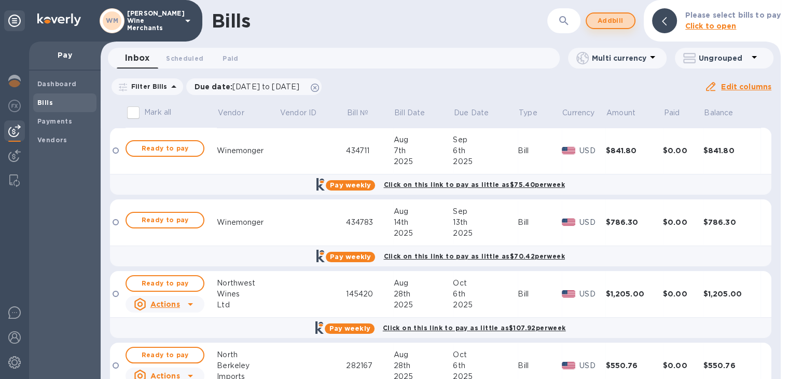
click at [619, 25] on span "Add bill" at bounding box center [610, 21] width 31 height 12
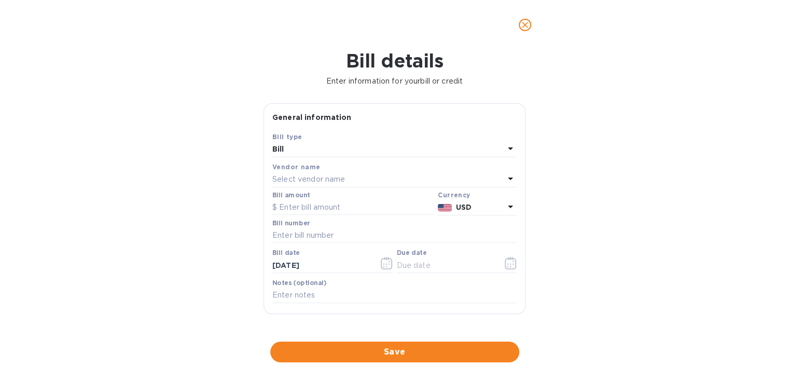
click at [353, 175] on div "Select vendor name" at bounding box center [388, 179] width 232 height 15
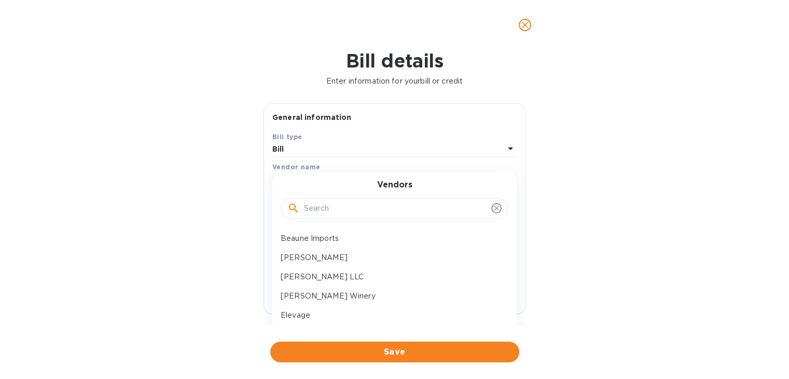
click at [337, 208] on input "text" at bounding box center [395, 209] width 183 height 16
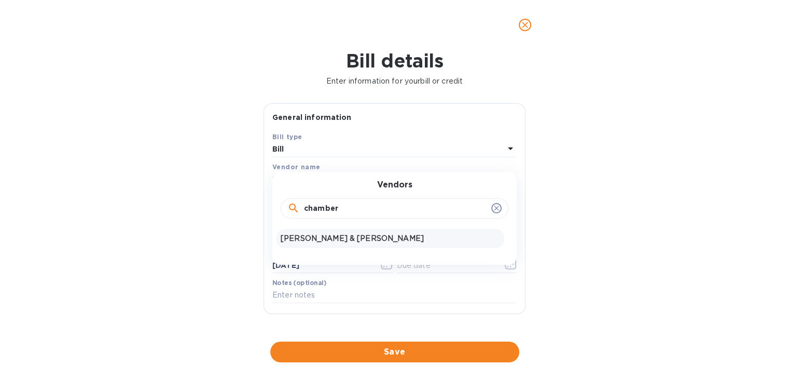
type input "chamber"
click at [323, 237] on p "[PERSON_NAME] & [PERSON_NAME]" at bounding box center [390, 238] width 219 height 11
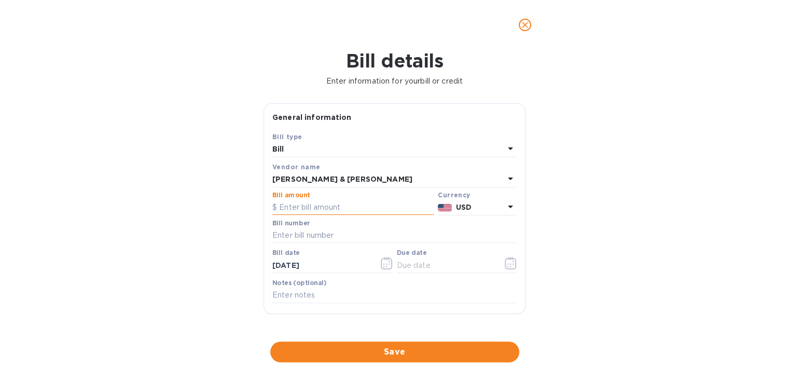
click at [320, 209] on input "text" at bounding box center [352, 208] width 161 height 16
type input "327.60"
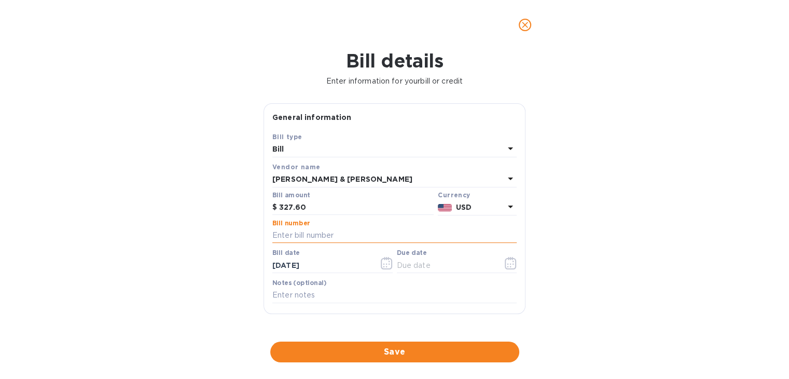
click at [313, 235] on input "text" at bounding box center [394, 236] width 244 height 16
type input "605585"
click at [508, 260] on icon "button" at bounding box center [511, 263] width 12 height 12
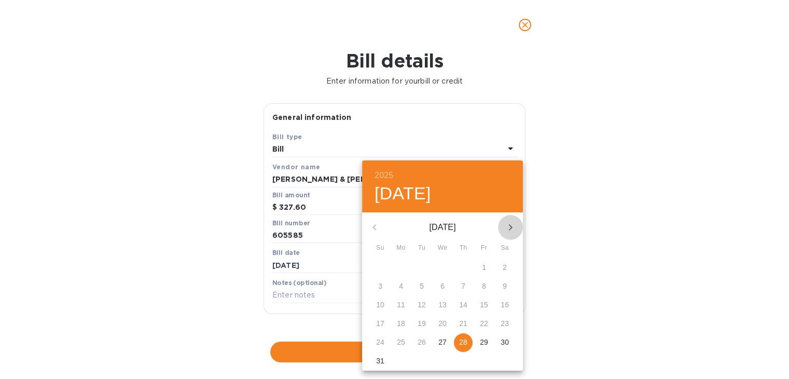
click at [514, 226] on icon "button" at bounding box center [510, 227] width 12 height 12
click at [446, 301] on p "17" at bounding box center [442, 304] width 8 height 10
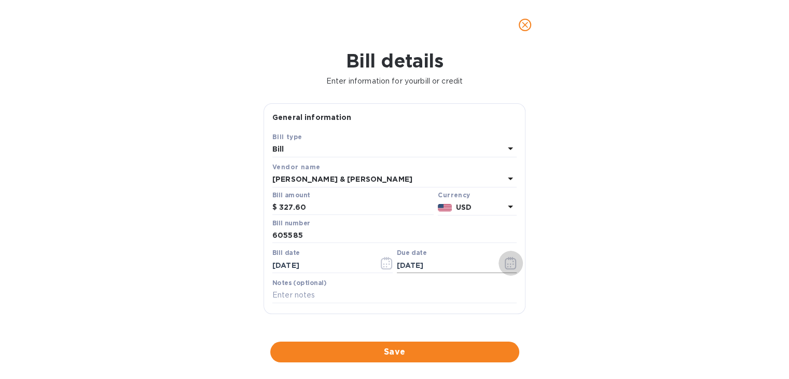
click at [506, 260] on icon "button" at bounding box center [510, 263] width 11 height 12
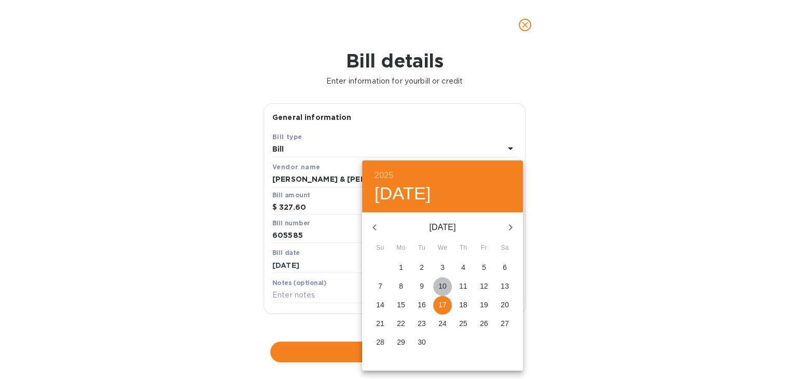
click at [445, 286] on p "10" at bounding box center [442, 286] width 8 height 10
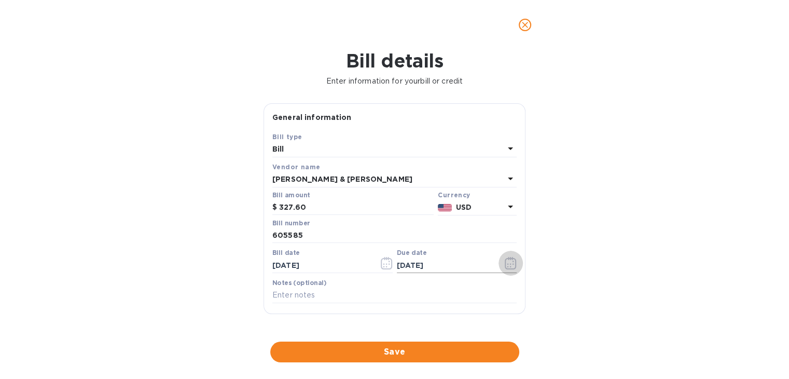
click at [513, 262] on icon "button" at bounding box center [514, 261] width 2 height 2
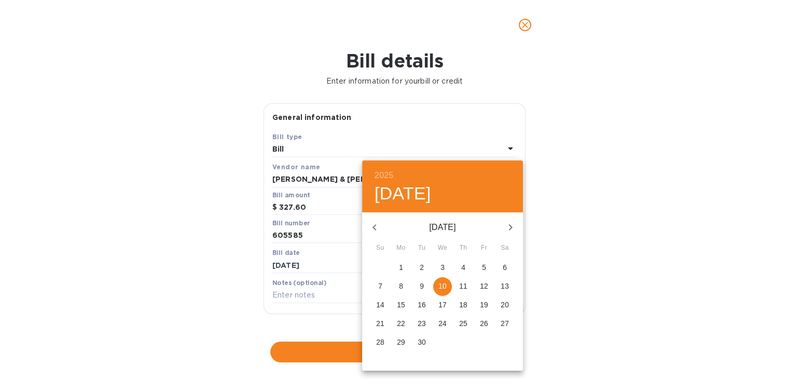
click at [402, 283] on p "8" at bounding box center [401, 286] width 4 height 10
type input "[DATE]"
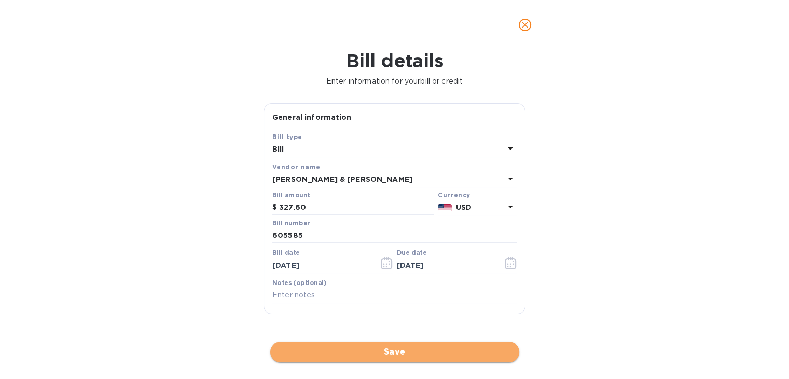
click at [403, 346] on span "Save" at bounding box center [395, 352] width 232 height 12
